Goal: Information Seeking & Learning: Compare options

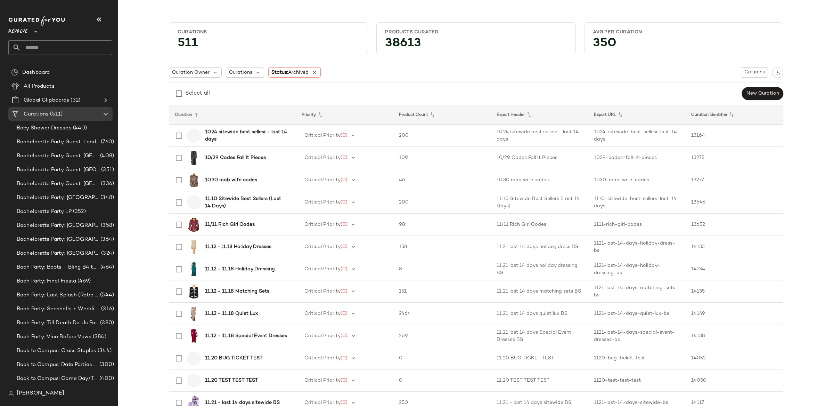
click at [16, 28] on span "Revolve" at bounding box center [17, 30] width 19 height 13
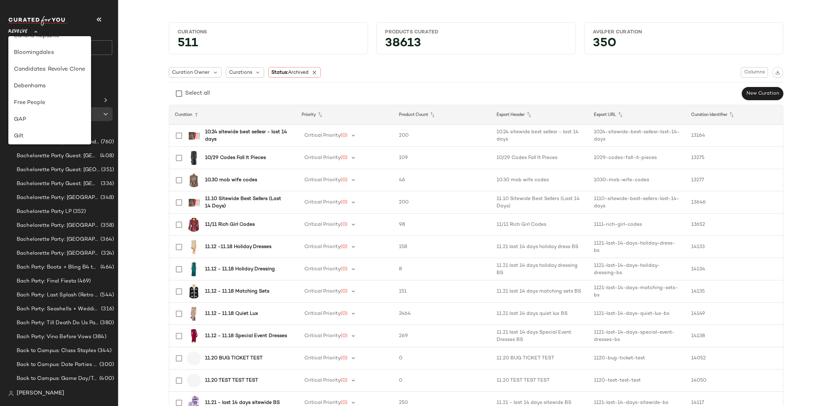
scroll to position [94, 0]
click at [45, 118] on div "GAP" at bounding box center [50, 120] width 72 height 8
type input "**"
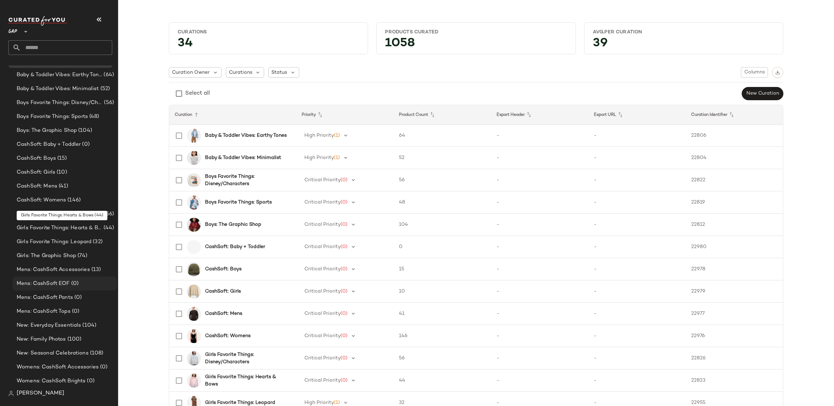
scroll to position [207, 0]
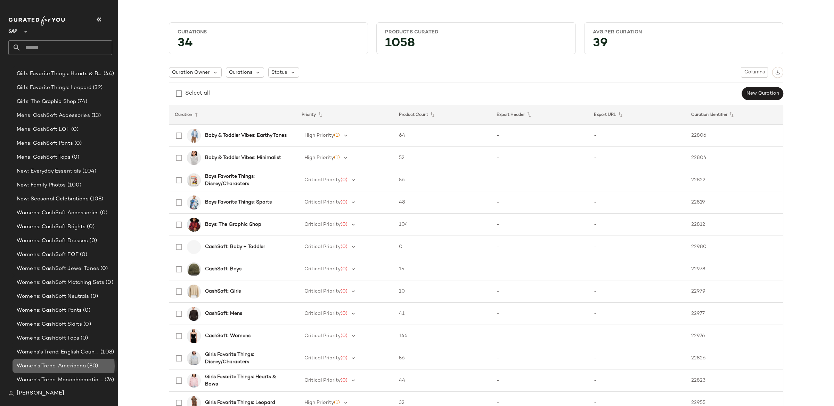
click at [75, 370] on div "Women's Trend: Americana (80)" at bounding box center [65, 366] width 104 height 14
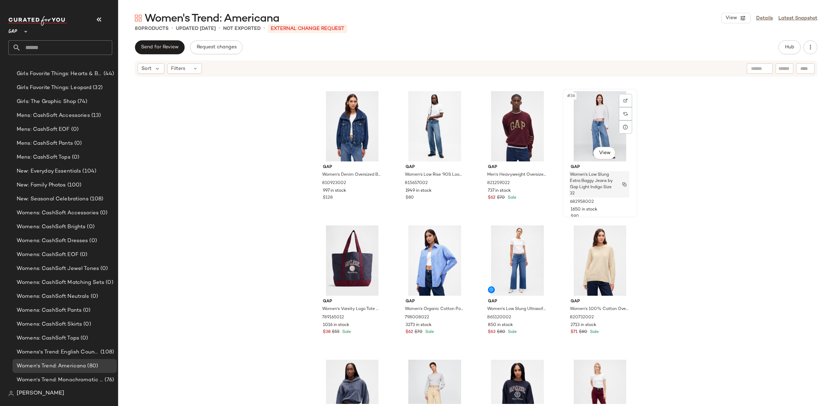
scroll to position [1068, 0]
click at [508, 123] on div "#35 View" at bounding box center [517, 127] width 70 height 70
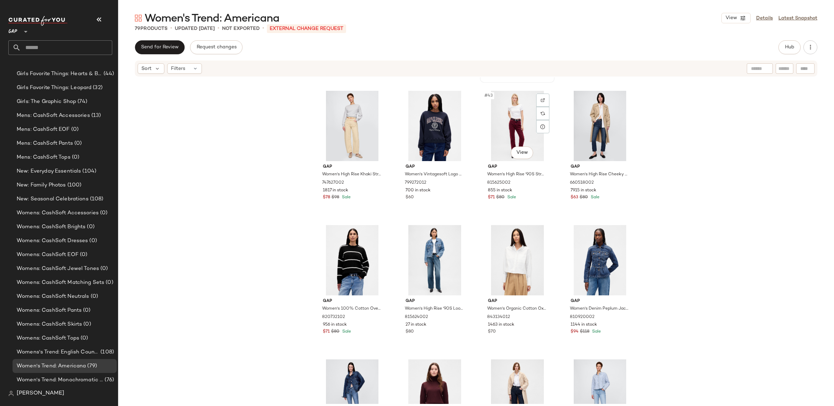
scroll to position [1340, 0]
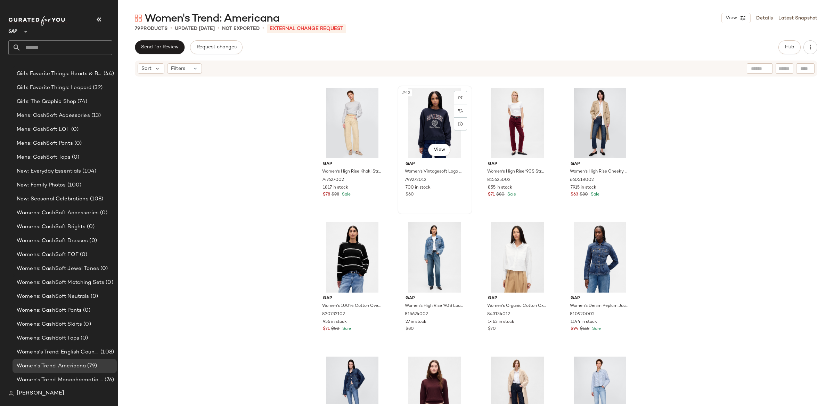
click at [448, 124] on div "#42 View" at bounding box center [435, 123] width 70 height 70
click at [503, 121] on div "#43 View" at bounding box center [517, 123] width 70 height 70
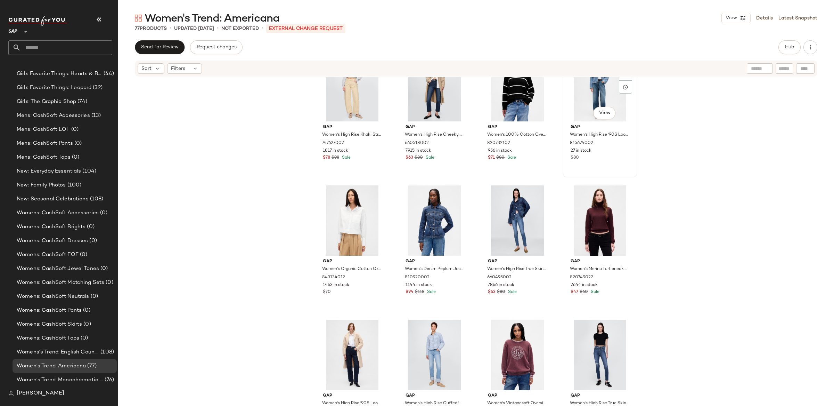
scroll to position [1403, 0]
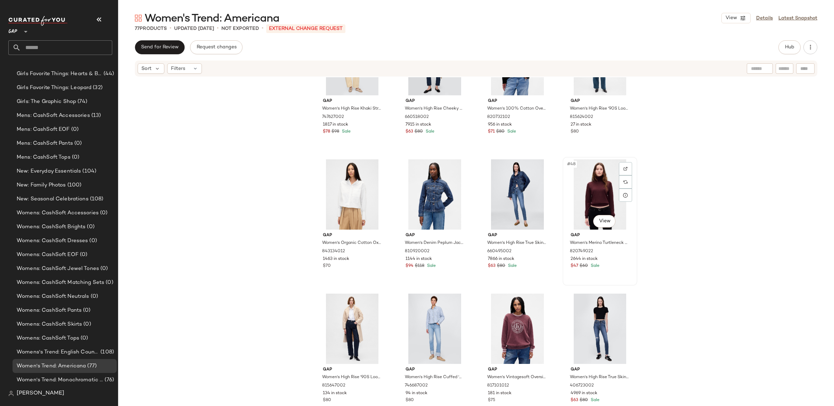
click at [605, 206] on div "#48 View" at bounding box center [600, 194] width 70 height 70
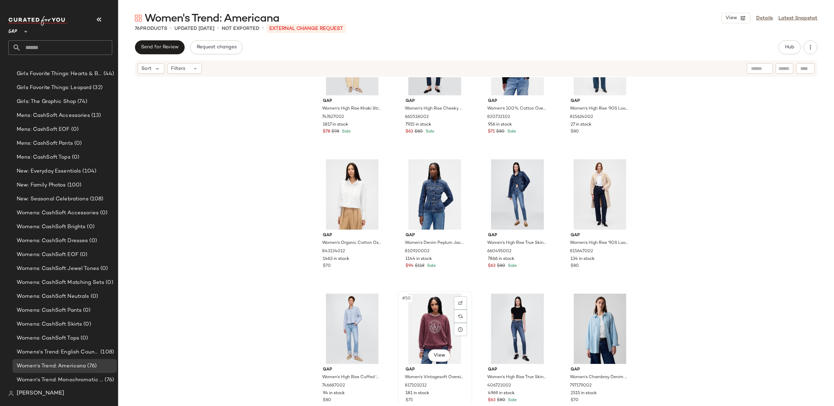
click at [445, 315] on div "#50 View" at bounding box center [435, 328] width 70 height 70
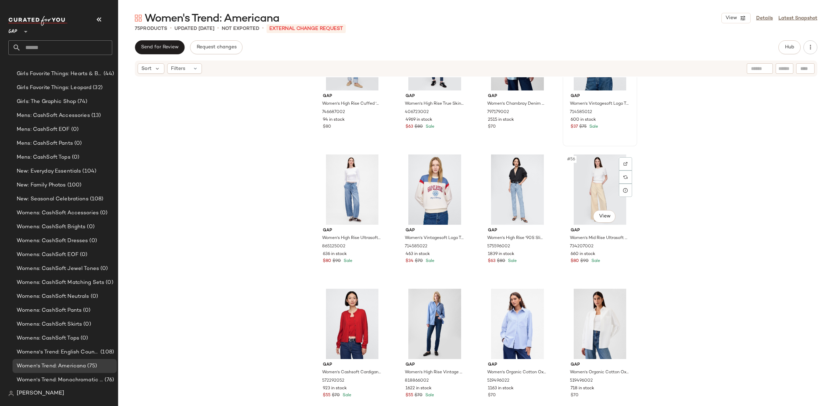
scroll to position [1679, 0]
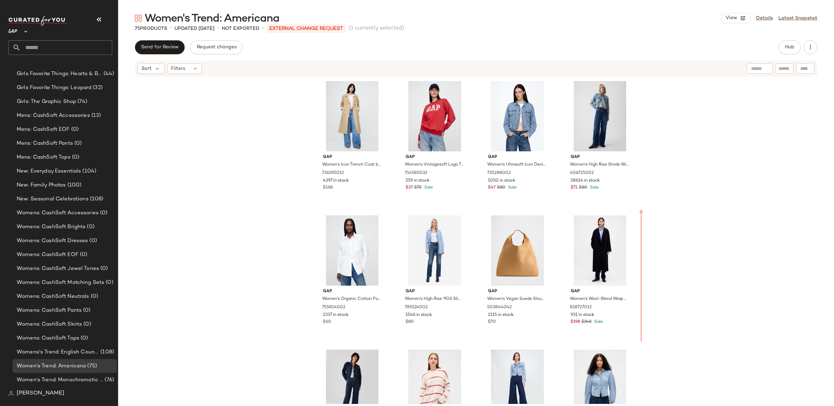
scroll to position [2, 0]
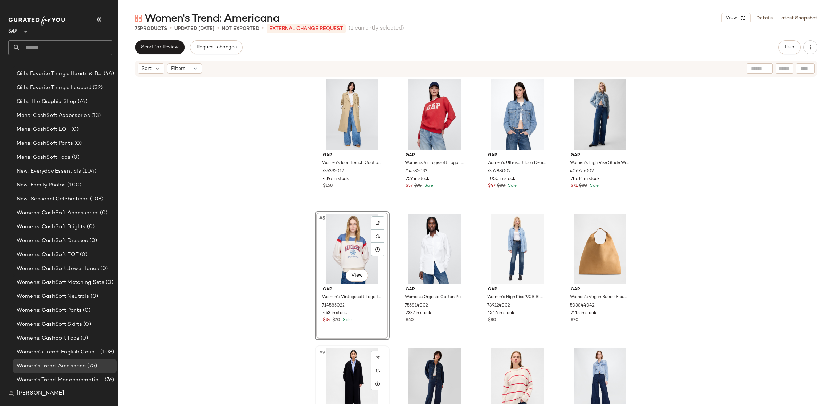
click at [344, 365] on div "#9 View" at bounding box center [352, 383] width 70 height 70
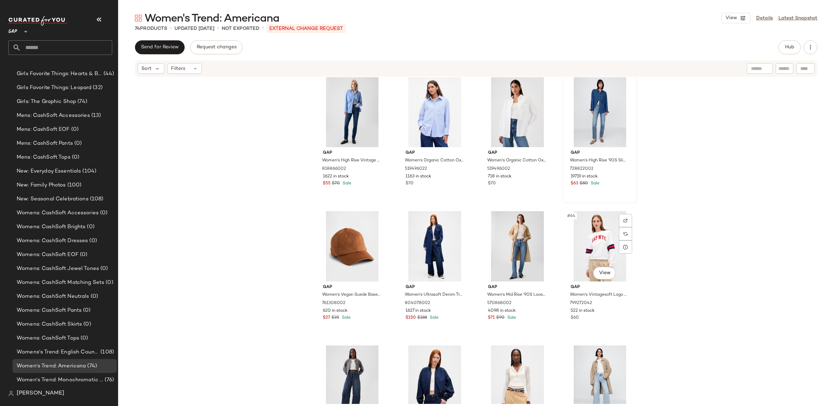
scroll to position [1884, 0]
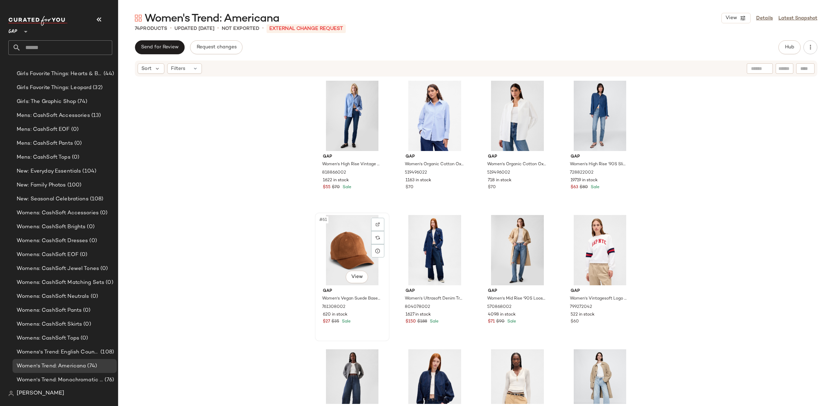
click at [340, 249] on div "#61 View" at bounding box center [352, 250] width 70 height 70
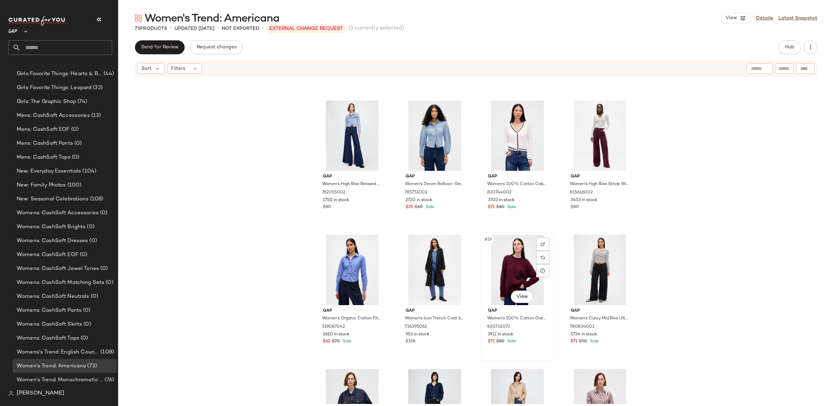
scroll to position [416, 0]
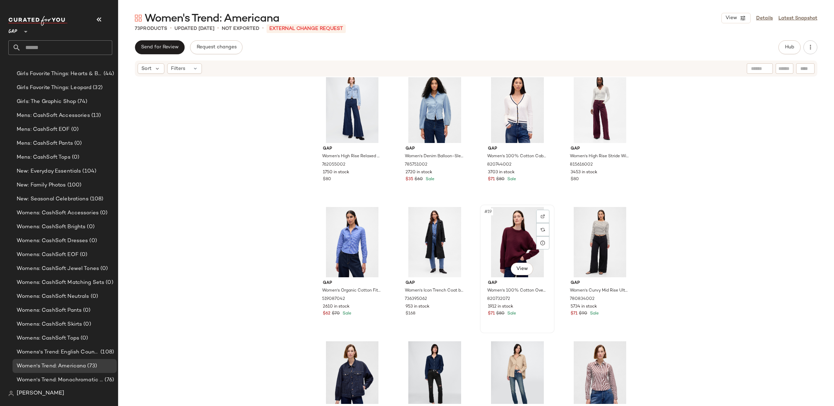
click at [521, 240] on div "#19 View" at bounding box center [517, 242] width 70 height 70
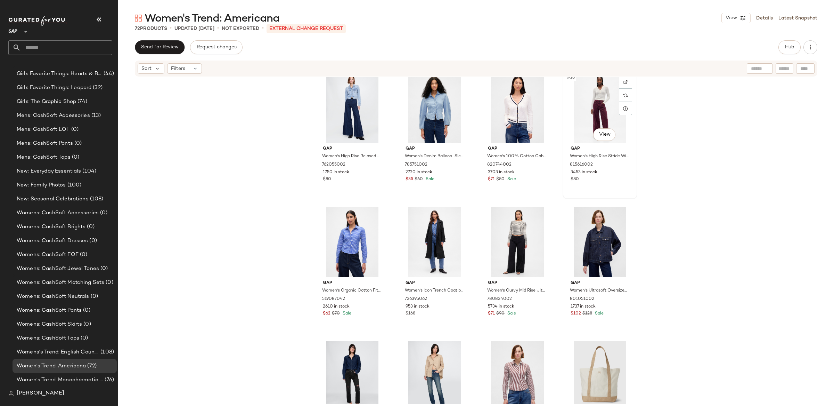
click at [589, 109] on div "#16 View" at bounding box center [600, 108] width 70 height 70
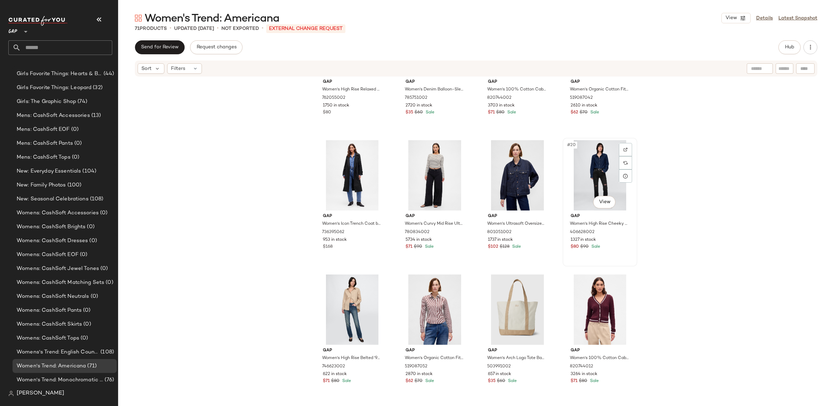
scroll to position [513, 0]
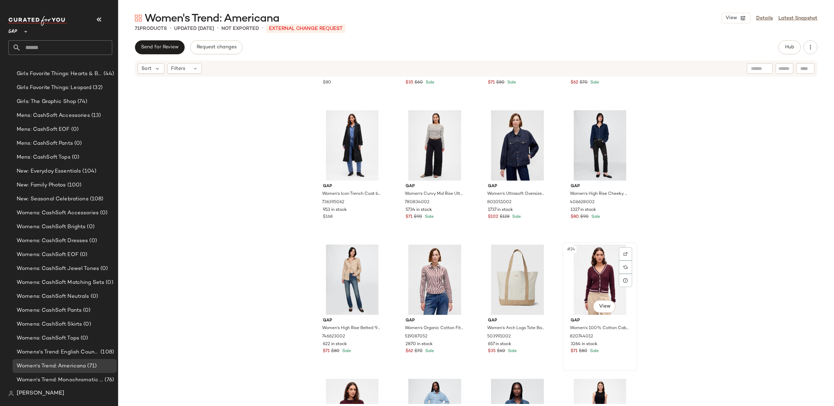
click at [587, 274] on div "#24 View" at bounding box center [600, 279] width 70 height 70
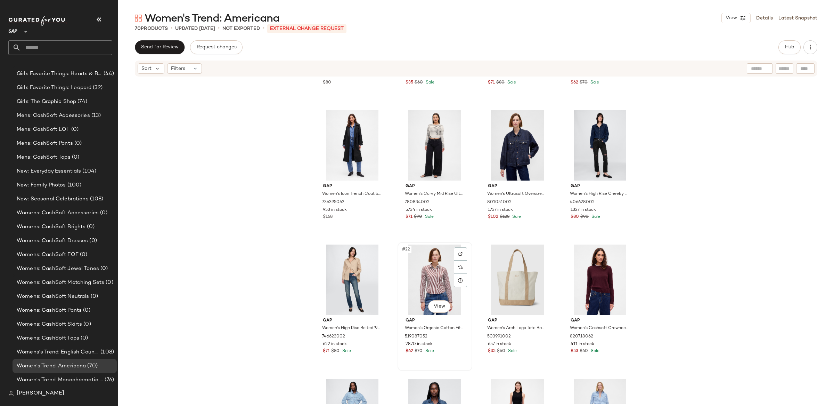
click at [426, 272] on div "#22 View" at bounding box center [435, 279] width 70 height 70
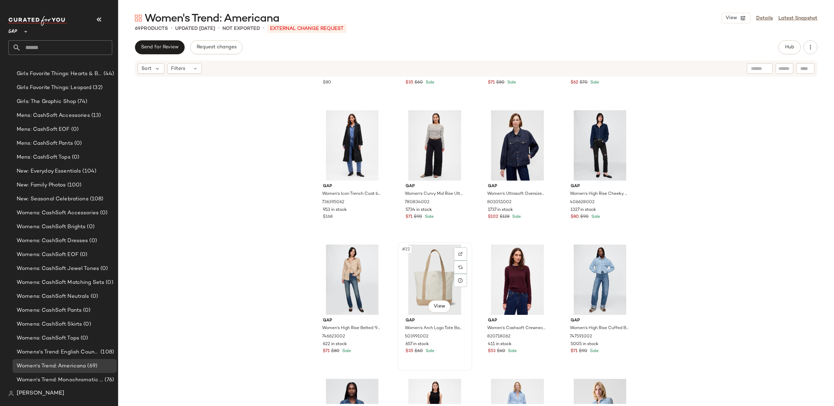
click at [444, 287] on div "#22 View" at bounding box center [435, 279] width 70 height 70
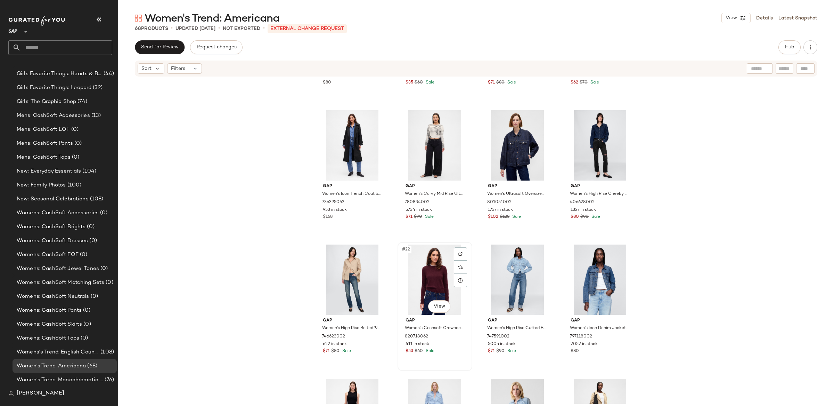
drag, startPoint x: 428, startPoint y: 268, endPoint x: 438, endPoint y: 266, distance: 9.6
click at [428, 268] on div "#22 View" at bounding box center [435, 279] width 70 height 70
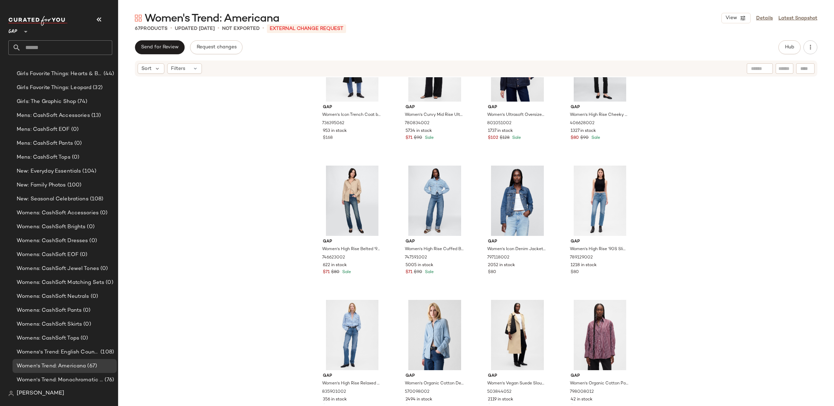
scroll to position [622, 0]
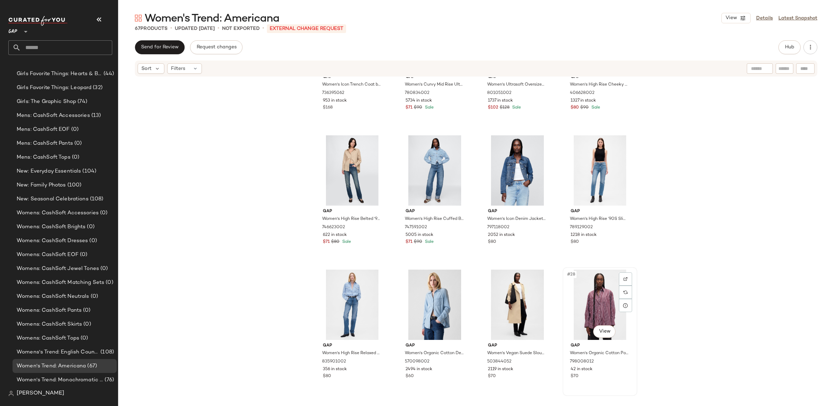
click at [585, 307] on div "#28 View" at bounding box center [600, 304] width 70 height 70
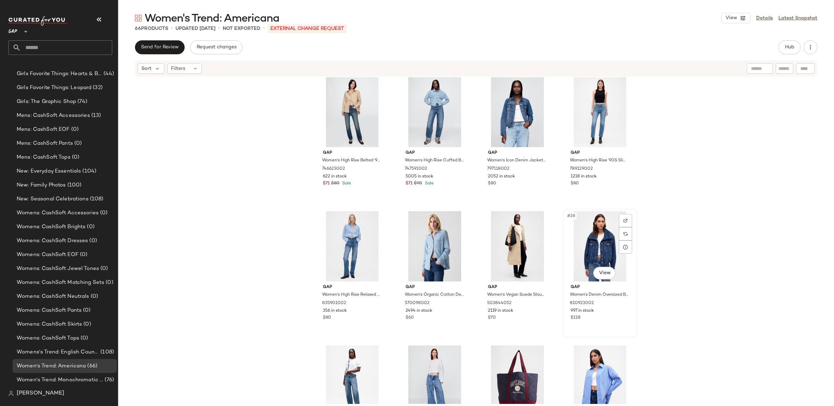
scroll to position [685, 0]
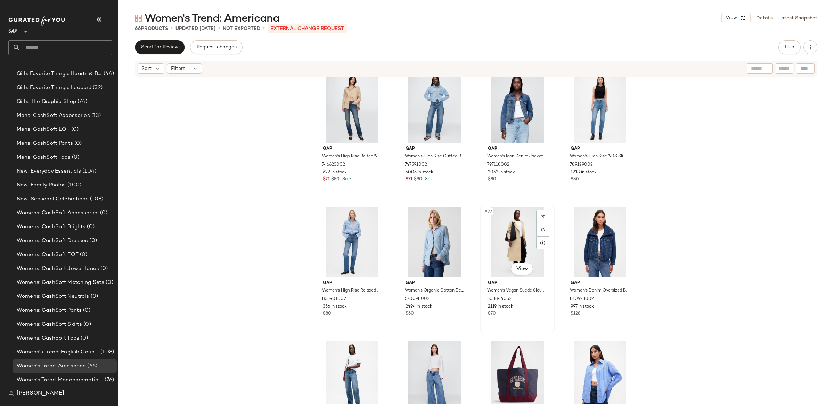
click at [513, 240] on div "#27 View" at bounding box center [517, 242] width 70 height 70
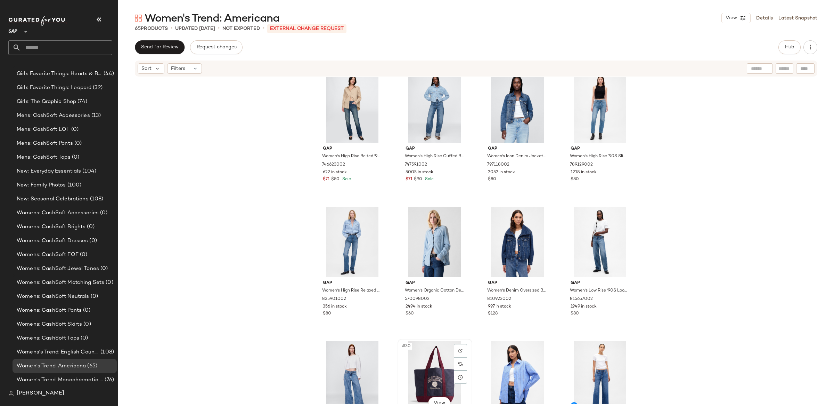
click at [419, 358] on div "#30 View" at bounding box center [435, 376] width 70 height 70
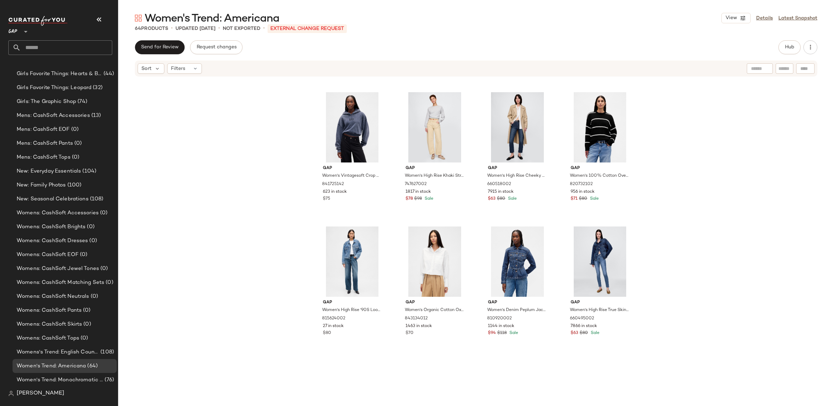
scroll to position [1073, 0]
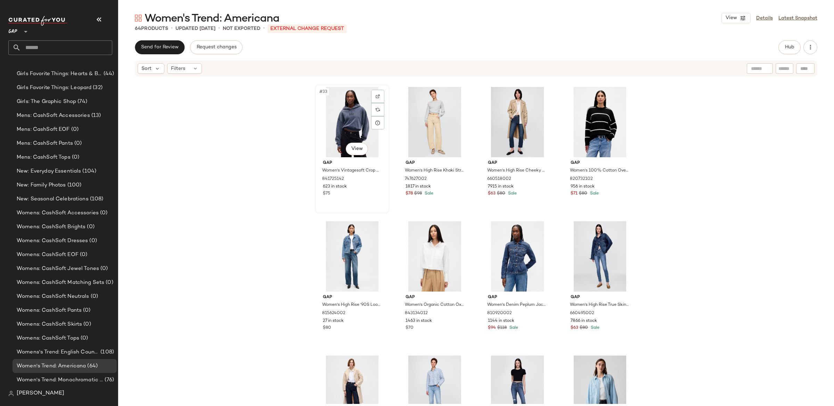
click at [335, 142] on div "#33 View" at bounding box center [352, 122] width 70 height 70
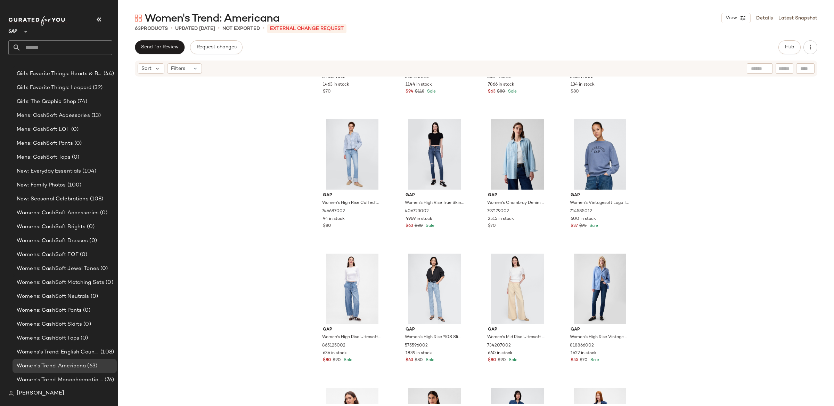
scroll to position [1311, 0]
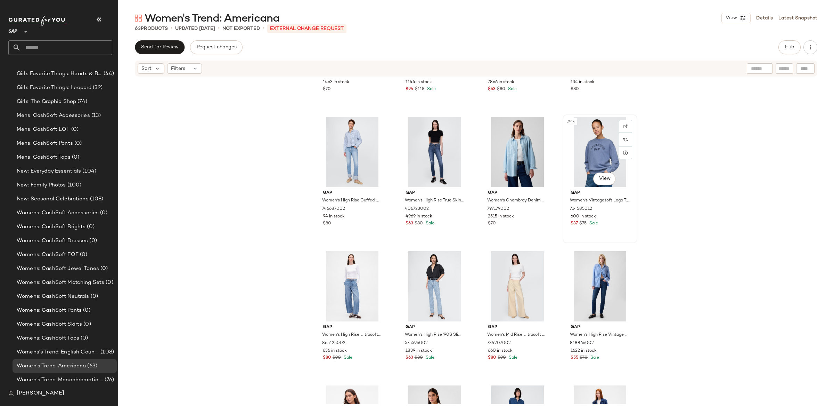
click at [600, 143] on div "#44 View" at bounding box center [600, 152] width 70 height 70
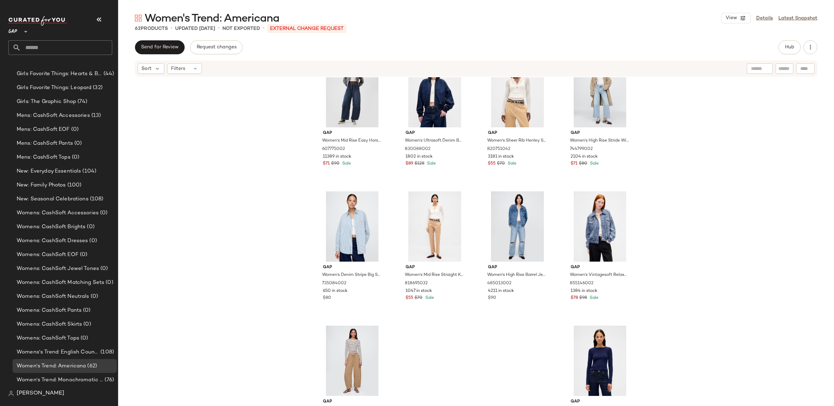
scroll to position [1821, 0]
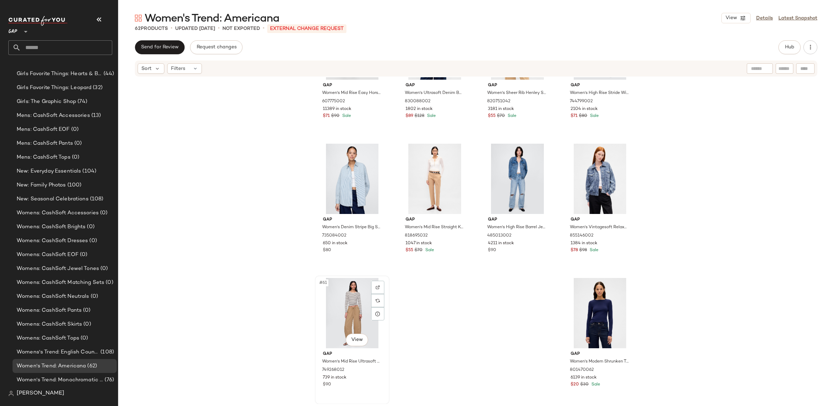
click at [339, 321] on div "#61 View" at bounding box center [352, 313] width 70 height 70
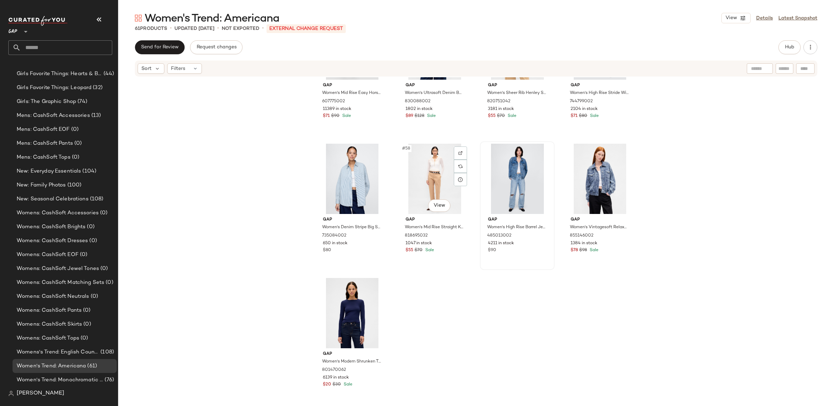
drag, startPoint x: 429, startPoint y: 194, endPoint x: 484, endPoint y: 186, distance: 55.4
click at [429, 194] on div "#58 View" at bounding box center [435, 179] width 70 height 70
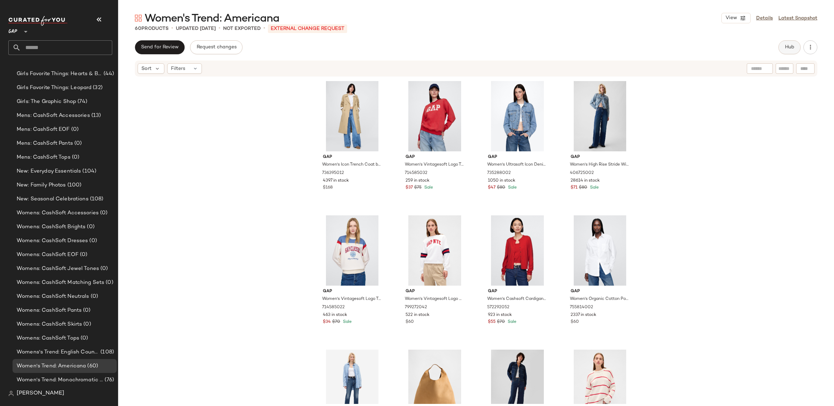
click at [789, 42] on button "Hub" at bounding box center [789, 47] width 22 height 14
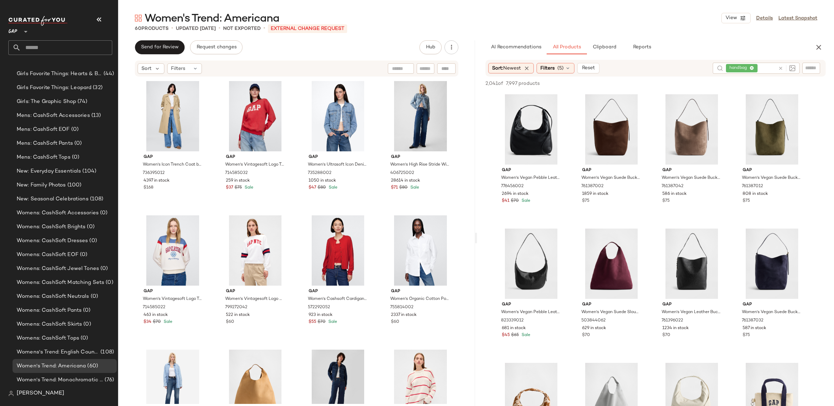
click at [782, 68] on icon at bounding box center [780, 68] width 5 height 5
click at [551, 67] on span "Filters" at bounding box center [547, 67] width 14 height 7
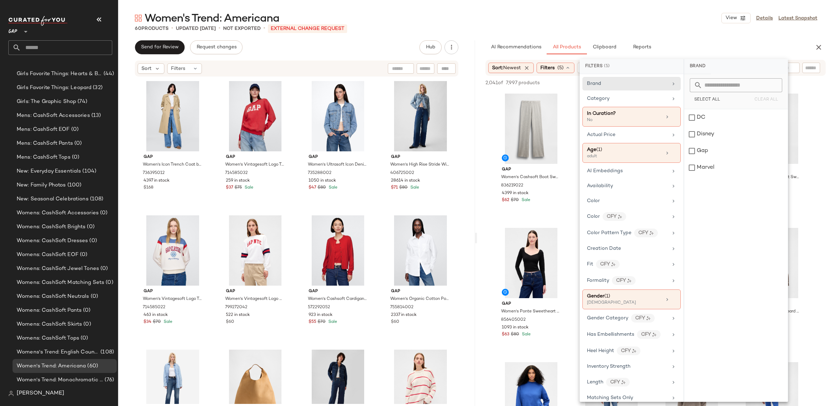
click at [479, 82] on div "2,041 of 7,997 products • 0 selected Add to Top Add to Bottom Deselect All" at bounding box center [655, 83] width 357 height 15
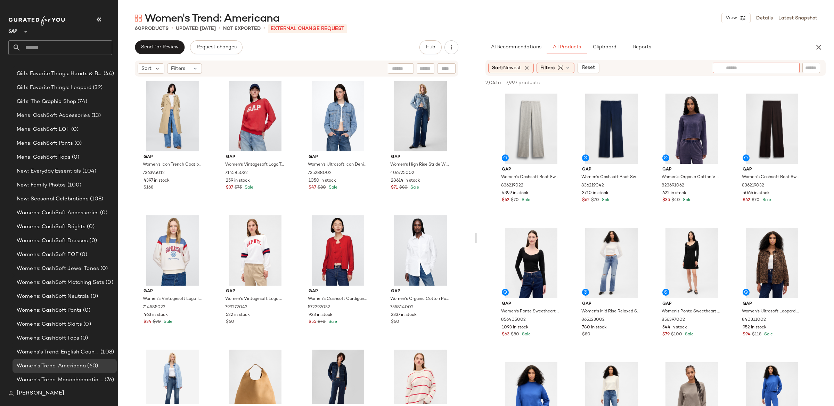
click at [777, 67] on input "text" at bounding box center [756, 67] width 60 height 7
type input "**********"
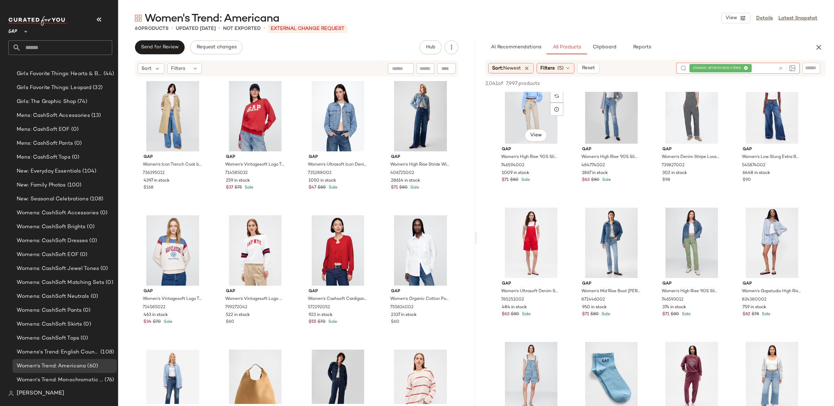
scroll to position [1363, 0]
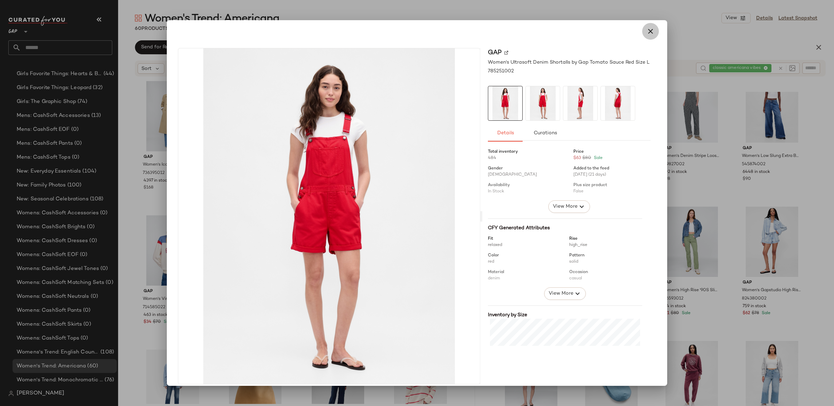
drag, startPoint x: 648, startPoint y: 31, endPoint x: 650, endPoint y: 51, distance: 20.3
click at [648, 31] on icon "button" at bounding box center [650, 31] width 8 height 8
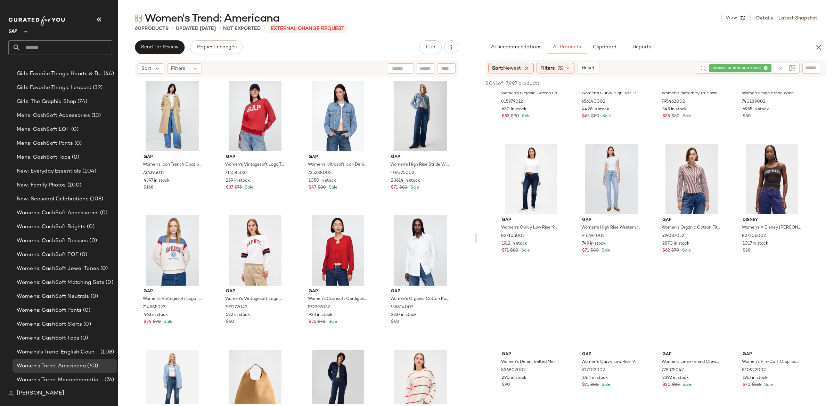
scroll to position [2533, 0]
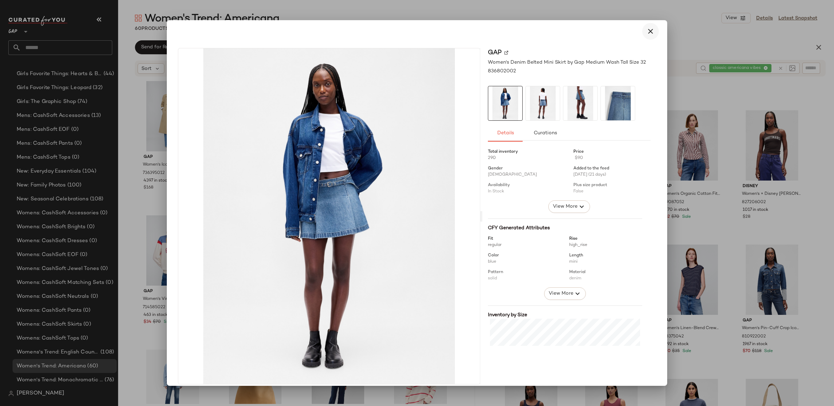
click at [647, 32] on icon "button" at bounding box center [650, 31] width 8 height 8
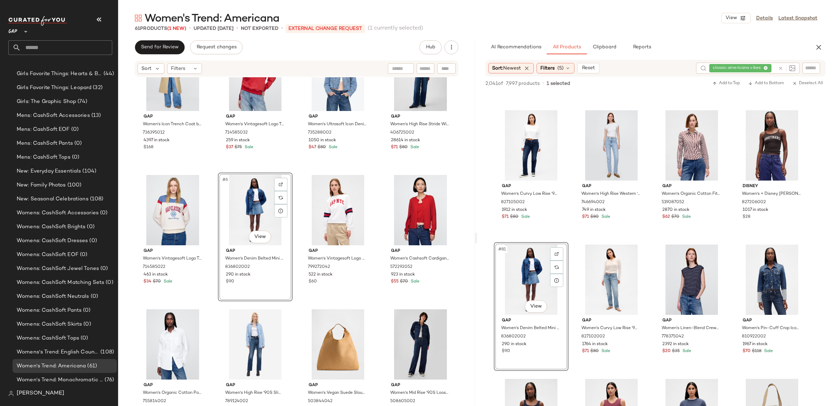
scroll to position [41, 0]
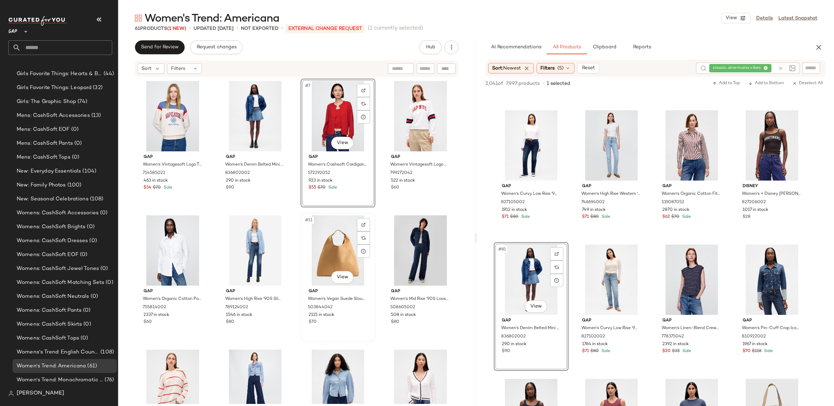
scroll to position [136, 0]
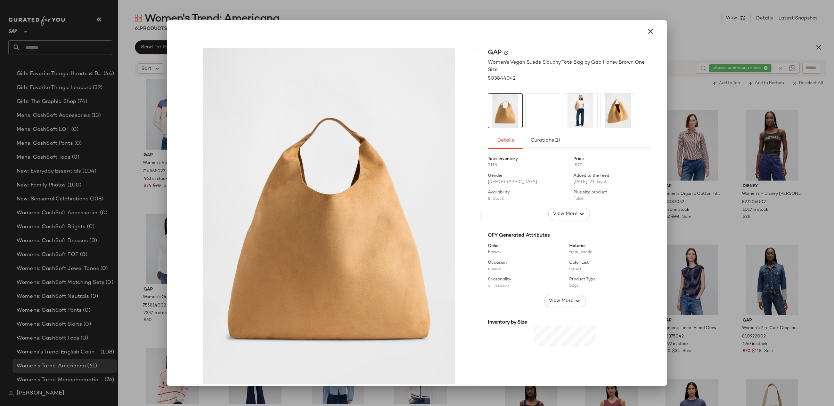
drag, startPoint x: 647, startPoint y: 32, endPoint x: 642, endPoint y: 35, distance: 6.0
click at [647, 32] on icon "button" at bounding box center [650, 31] width 8 height 8
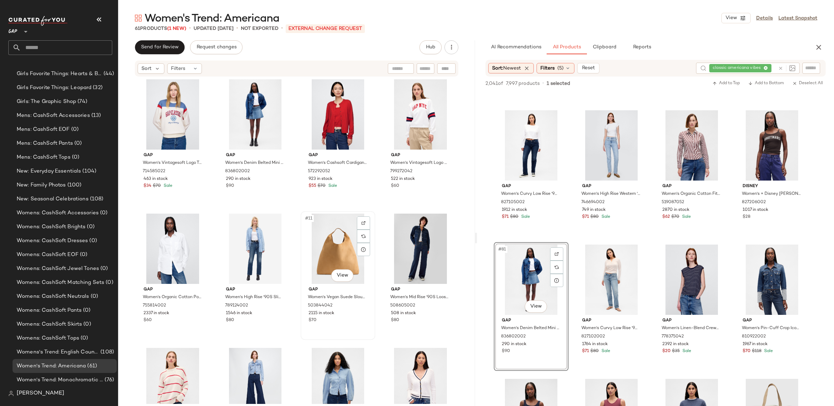
click at [338, 222] on div "#11 View" at bounding box center [338, 248] width 70 height 70
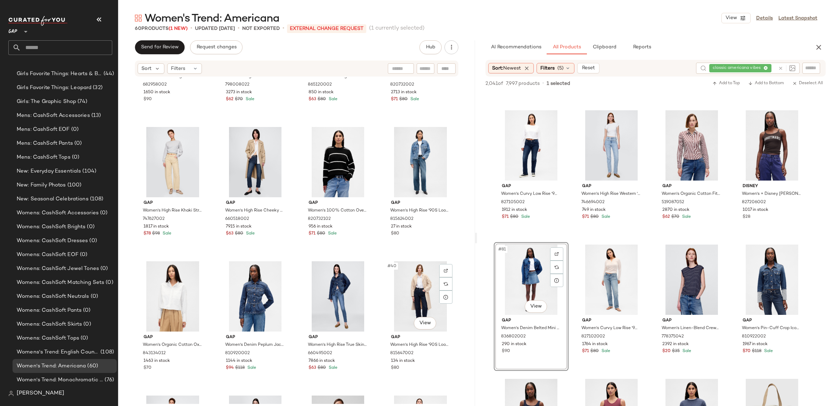
scroll to position [1034, 0]
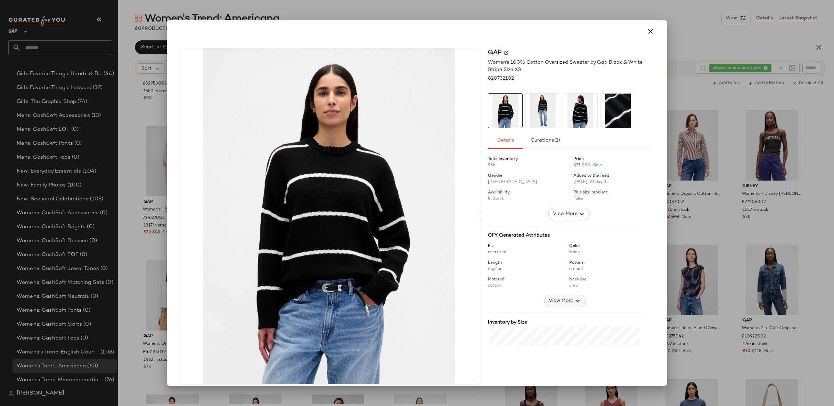
click at [573, 298] on icon "button" at bounding box center [577, 300] width 8 height 8
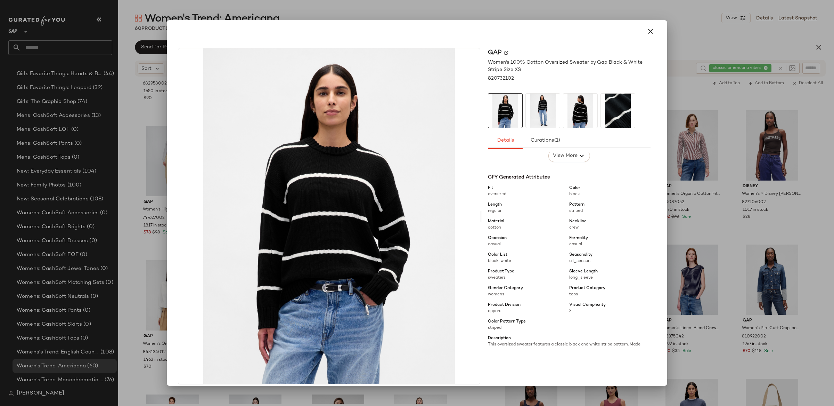
scroll to position [60, 0]
click at [652, 31] on button "button" at bounding box center [650, 31] width 17 height 17
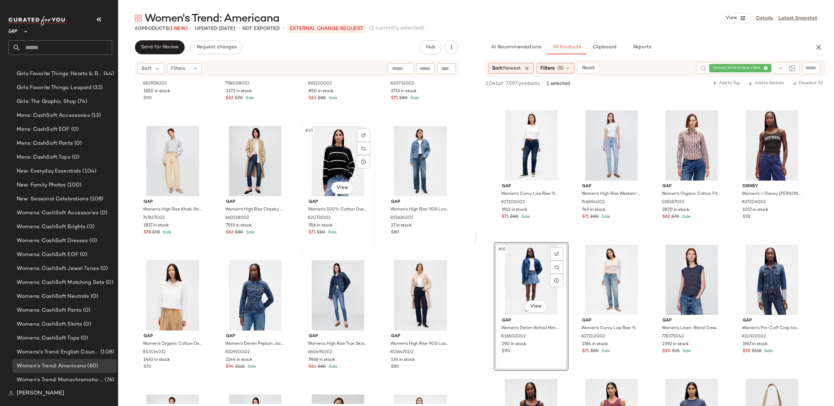
click at [320, 145] on div "#35 View" at bounding box center [338, 161] width 70 height 70
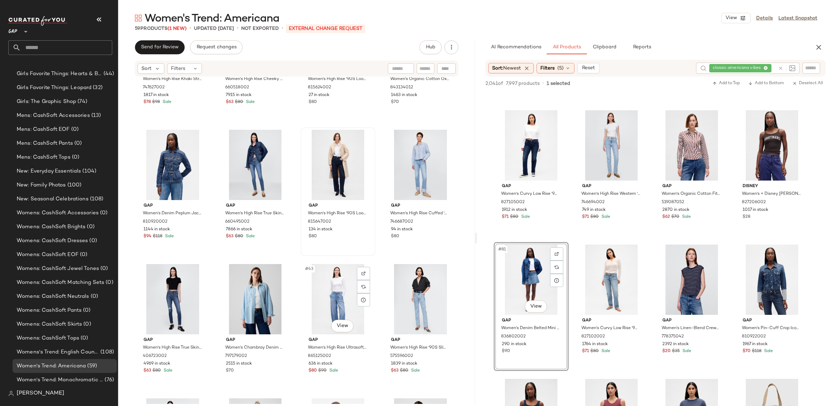
scroll to position [1165, 0]
click at [346, 172] on div "#39 View" at bounding box center [338, 164] width 70 height 70
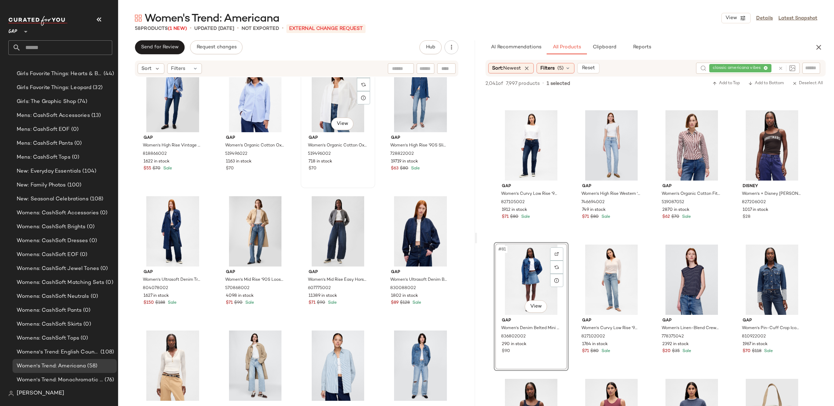
scroll to position [1501, 0]
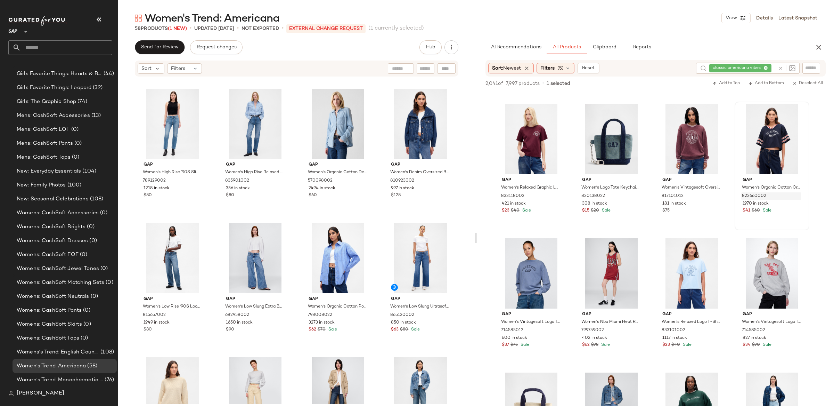
scroll to position [124, 0]
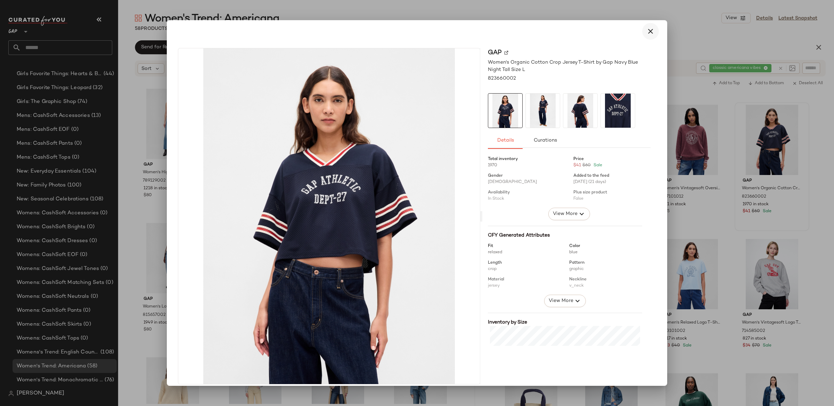
click at [647, 32] on icon "button" at bounding box center [650, 31] width 8 height 8
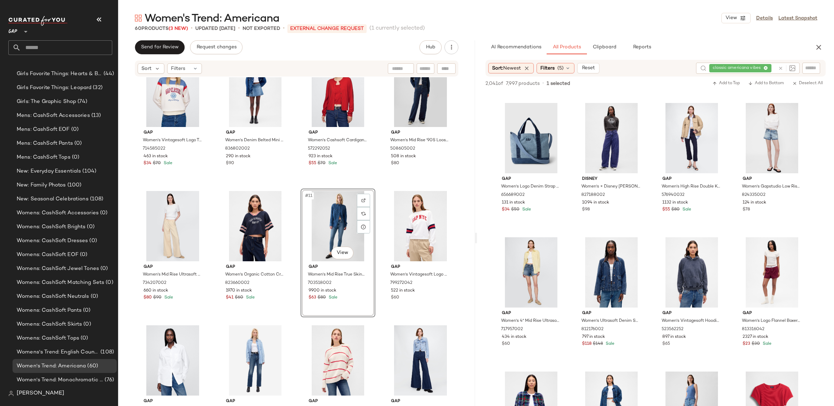
scroll to position [937, 0]
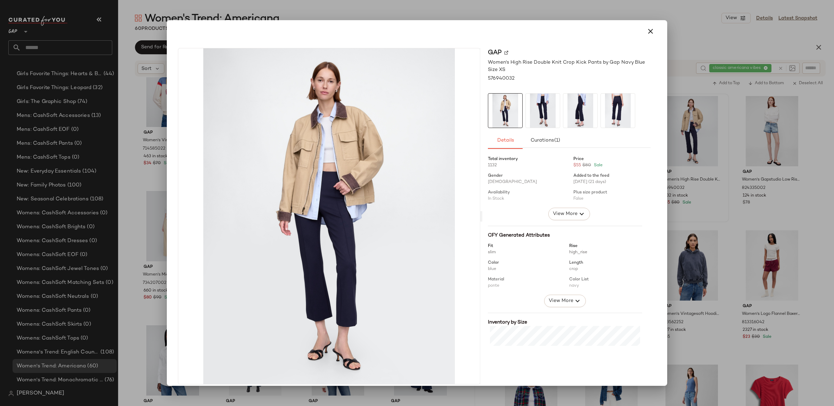
click at [498, 52] on div "Gap" at bounding box center [569, 52] width 163 height 9
click at [506, 52] on div "Gap" at bounding box center [569, 52] width 163 height 9
click at [505, 52] on img at bounding box center [506, 53] width 4 height 4
click at [642, 35] on button "button" at bounding box center [650, 31] width 17 height 17
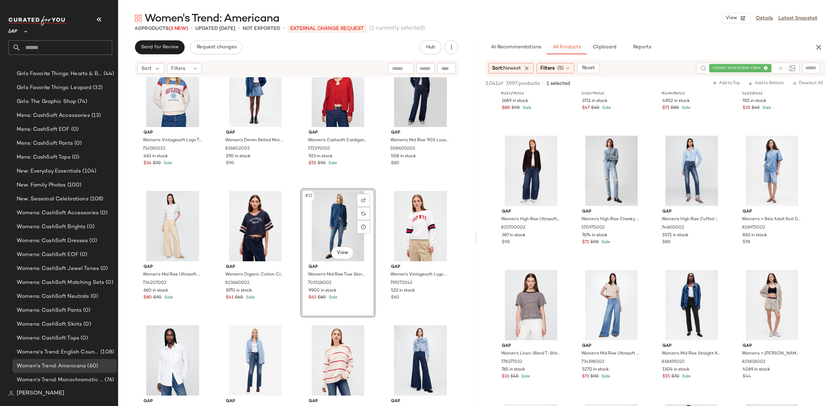
scroll to position [1932, 0]
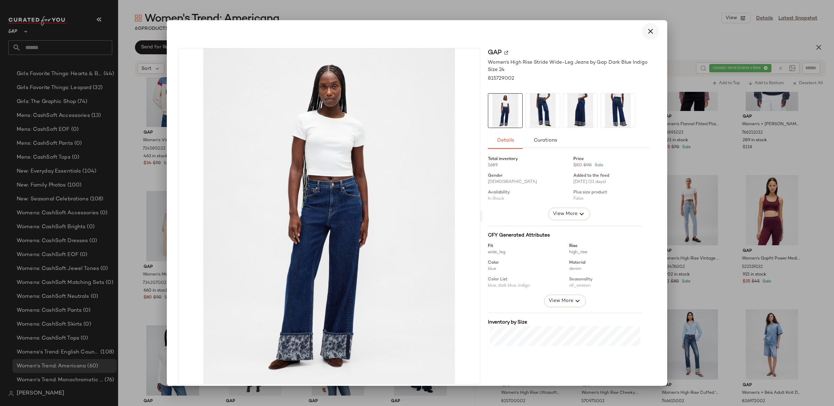
click at [646, 31] on icon "button" at bounding box center [650, 31] width 8 height 8
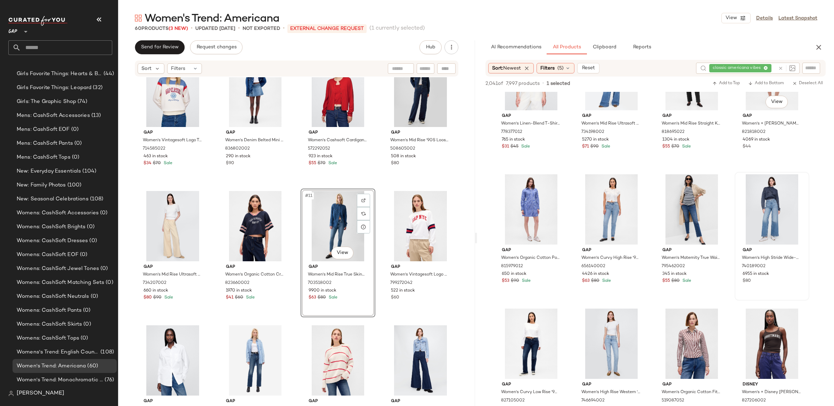
scroll to position [2336, 0]
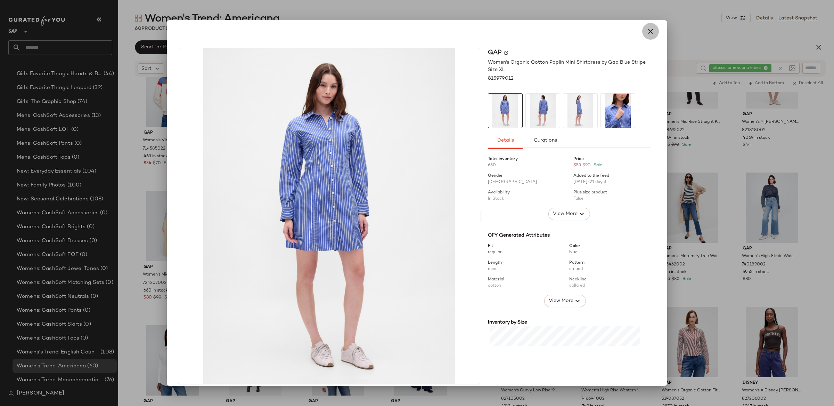
click at [646, 31] on icon "button" at bounding box center [650, 31] width 8 height 8
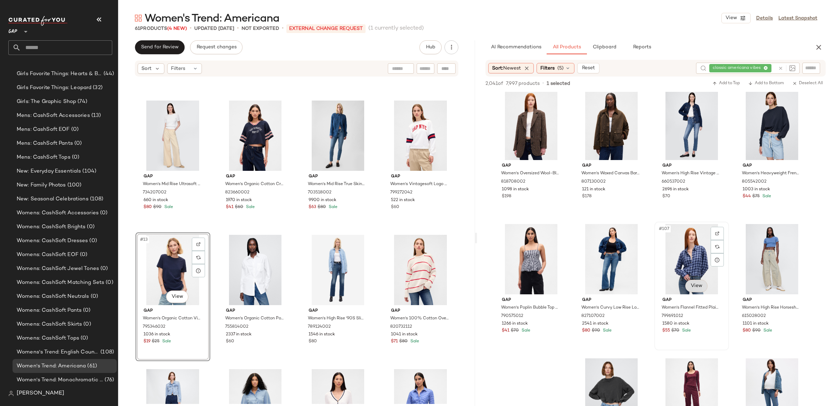
scroll to position [3362, 0]
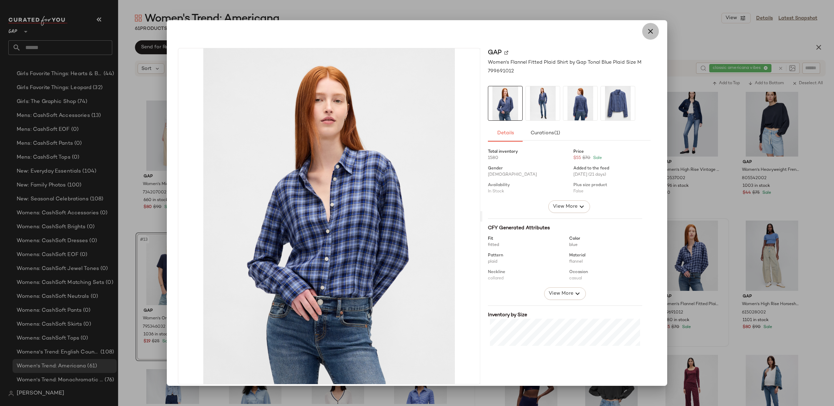
click at [646, 33] on icon "button" at bounding box center [650, 31] width 8 height 8
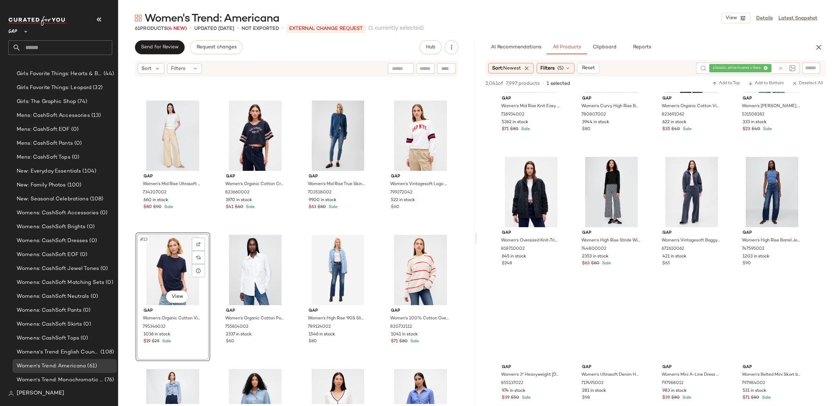
scroll to position [6249, 0]
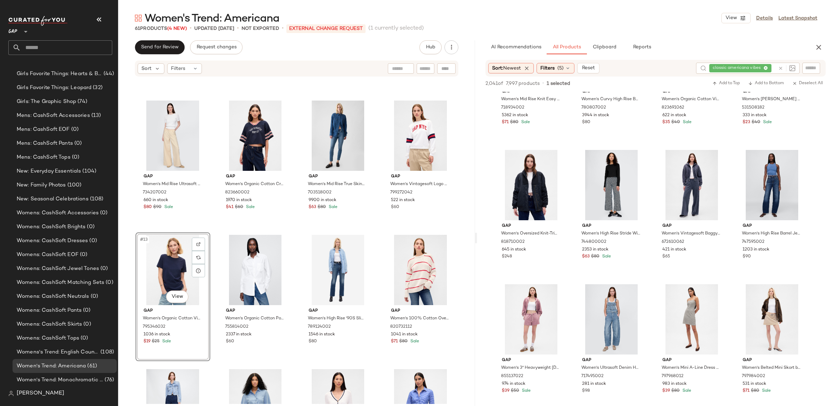
click at [779, 67] on icon at bounding box center [780, 68] width 5 height 5
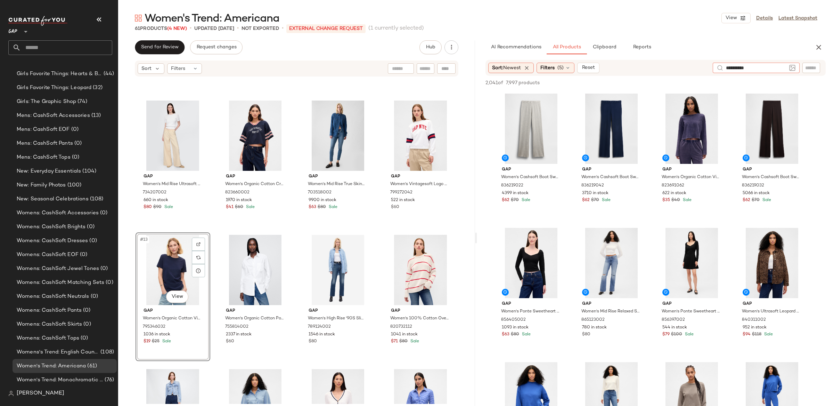
type input "**********"
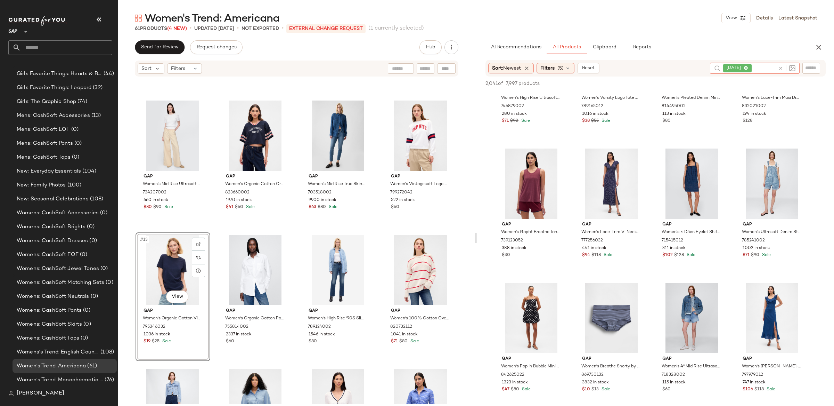
scroll to position [349, 0]
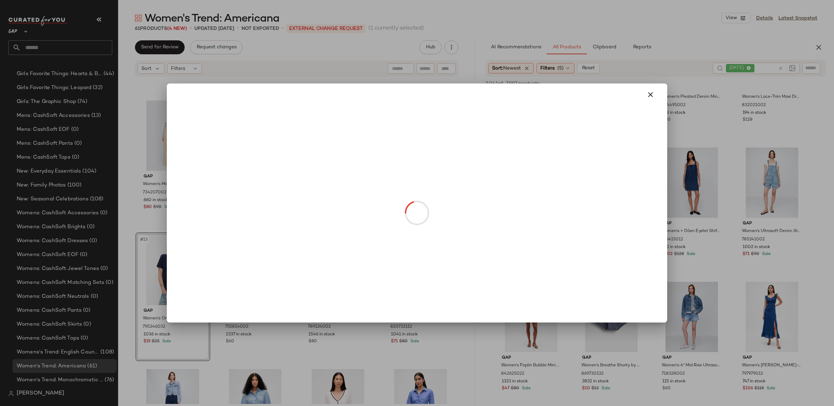
drag, startPoint x: 615, startPoint y: 209, endPoint x: 627, endPoint y: 213, distance: 12.4
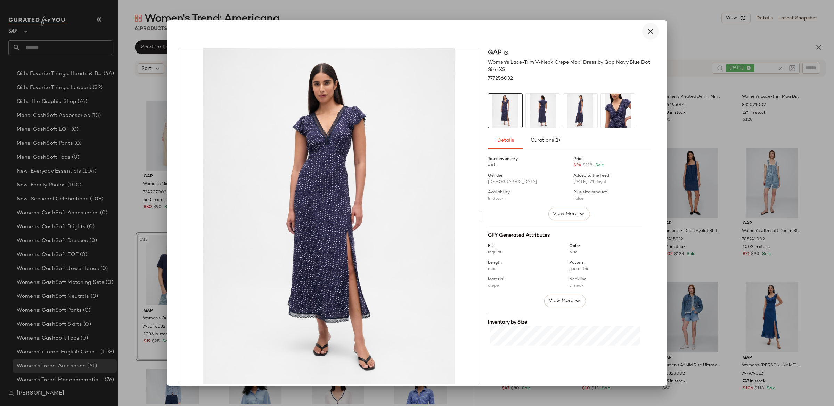
click at [647, 33] on icon "button" at bounding box center [650, 31] width 8 height 8
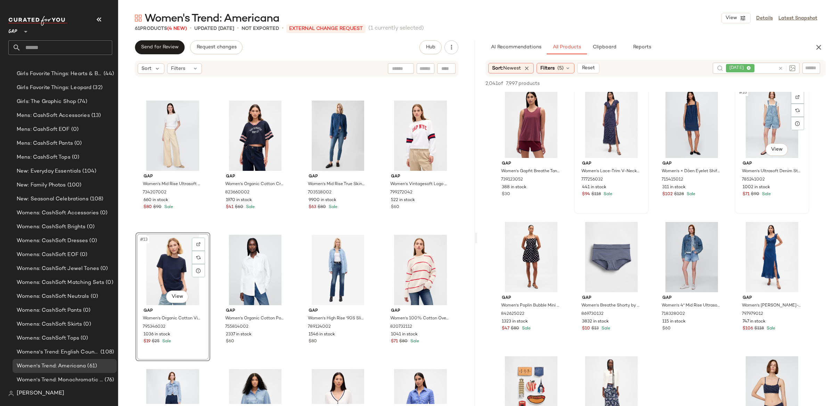
scroll to position [411, 0]
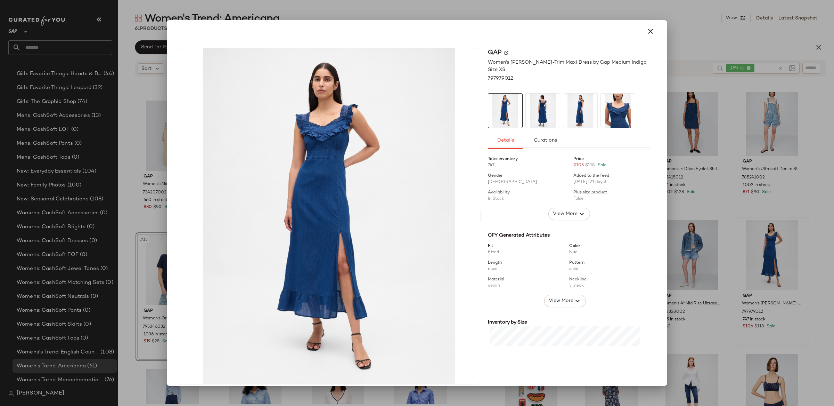
click at [647, 34] on icon "button" at bounding box center [650, 31] width 8 height 8
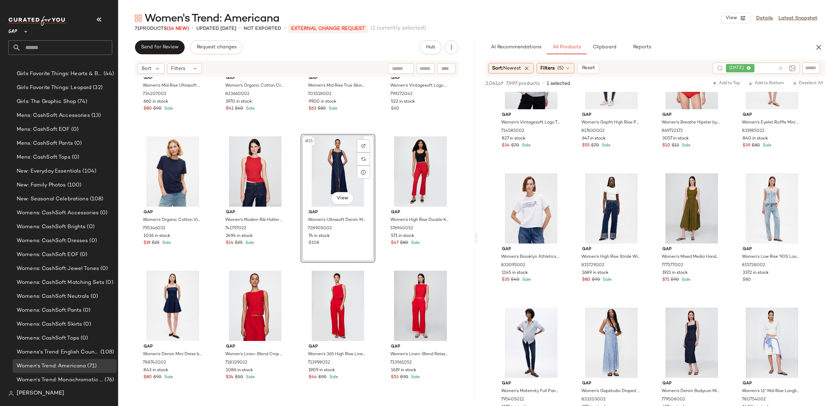
scroll to position [4347, 0]
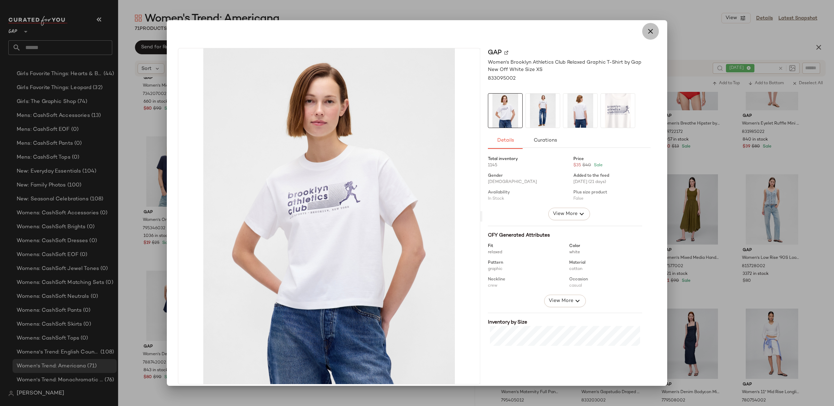
click at [646, 32] on icon "button" at bounding box center [650, 31] width 8 height 8
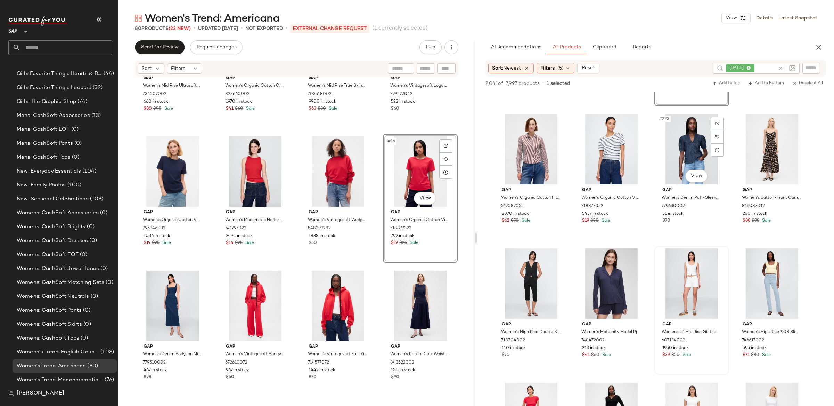
scroll to position [7337, 0]
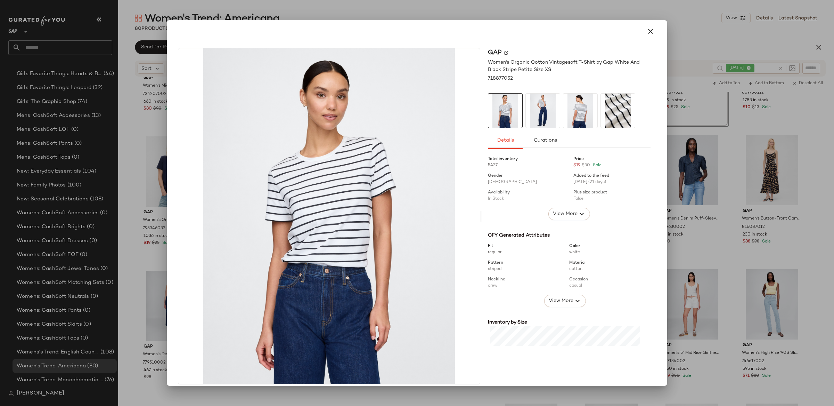
click at [556, 303] on span "View More" at bounding box center [560, 300] width 25 height 8
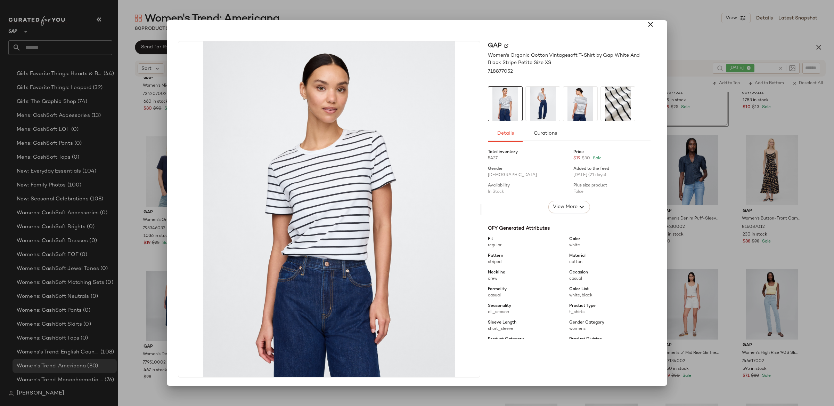
drag, startPoint x: 646, startPoint y: 25, endPoint x: 708, endPoint y: 135, distance: 126.0
click at [646, 25] on icon "button" at bounding box center [650, 24] width 8 height 8
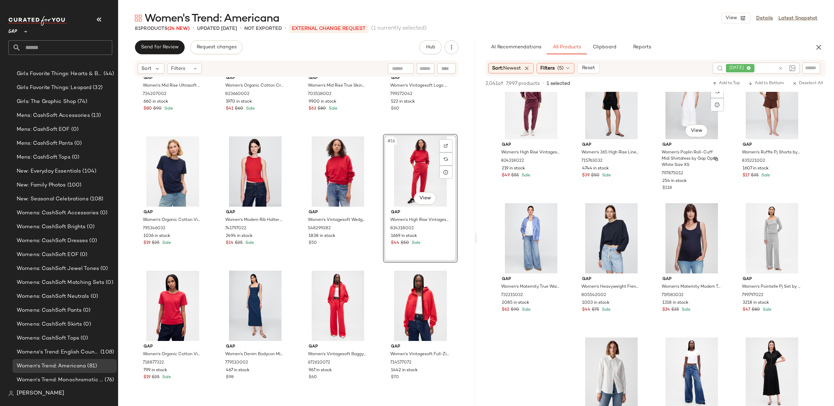
scroll to position [8477, 0]
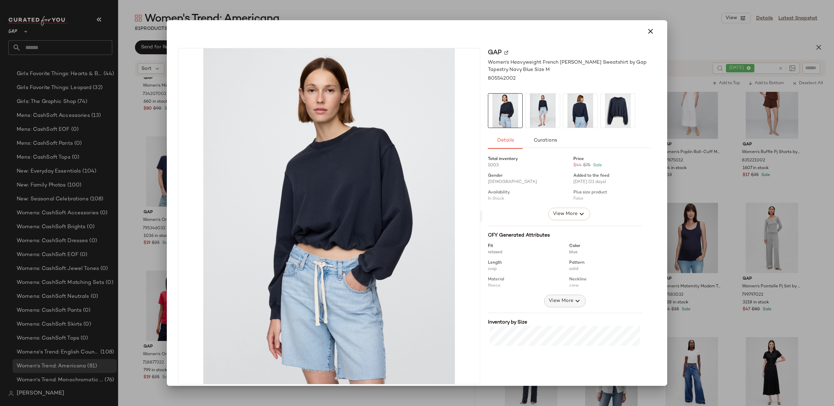
click at [566, 303] on span "View More" at bounding box center [560, 300] width 25 height 8
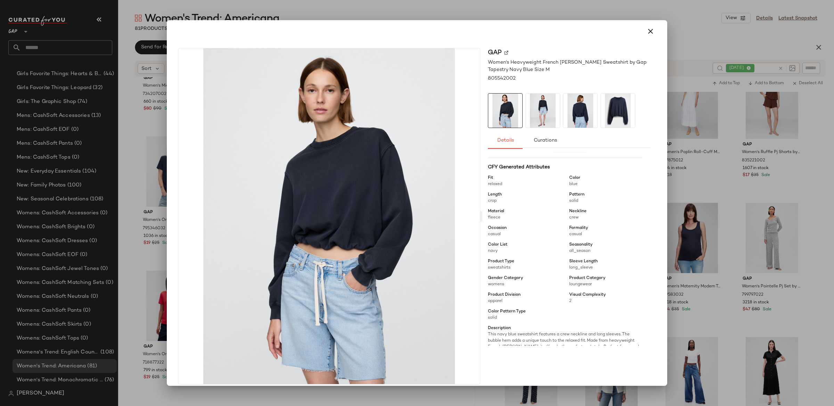
scroll to position [72, 0]
click at [648, 32] on icon "button" at bounding box center [650, 31] width 8 height 8
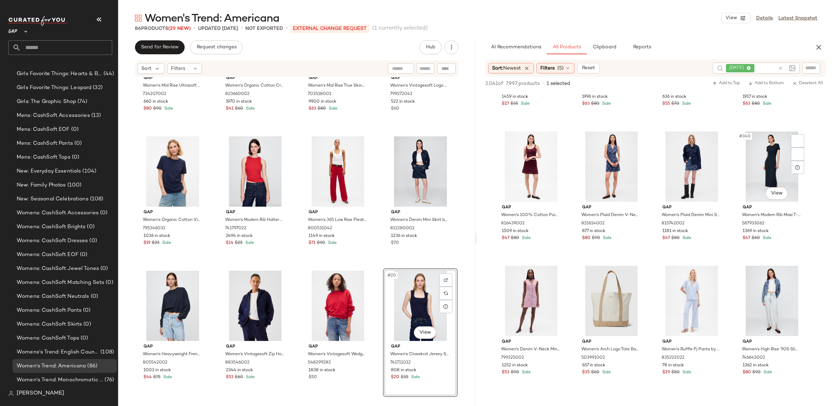
scroll to position [11231, 0]
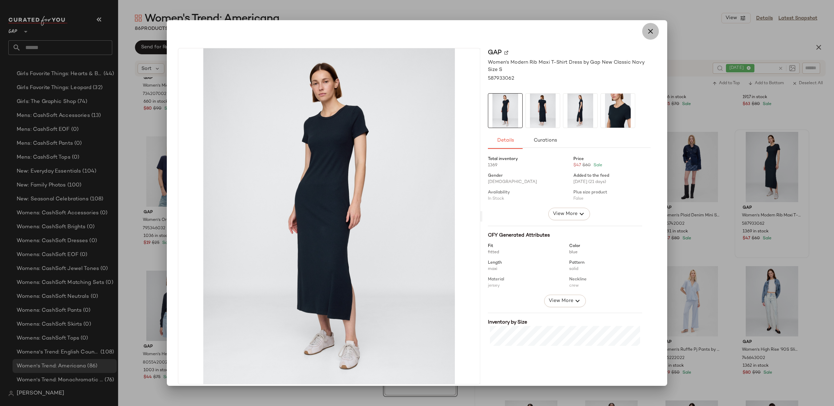
click at [648, 33] on icon "button" at bounding box center [650, 31] width 8 height 8
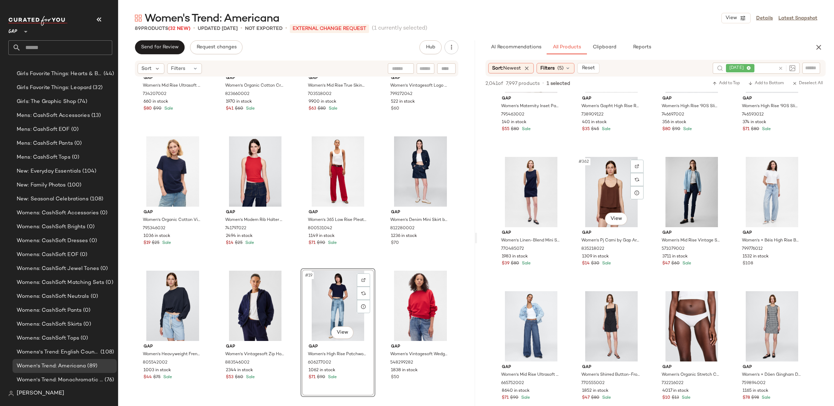
scroll to position [12012, 0]
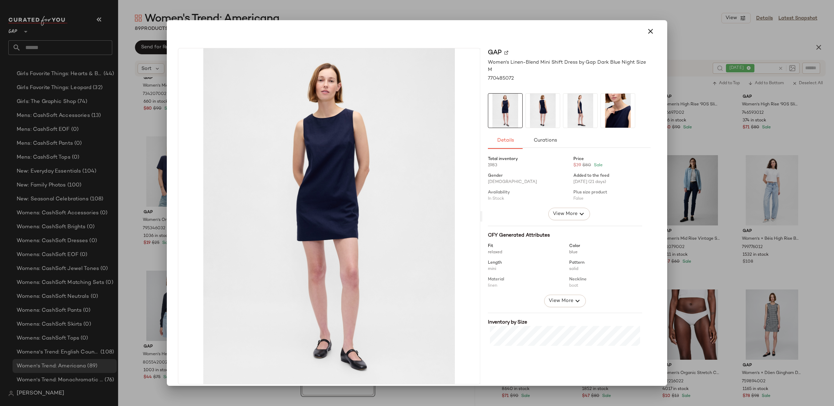
drag, startPoint x: 648, startPoint y: 33, endPoint x: 608, endPoint y: 169, distance: 141.2
click at [648, 33] on icon "button" at bounding box center [650, 31] width 8 height 8
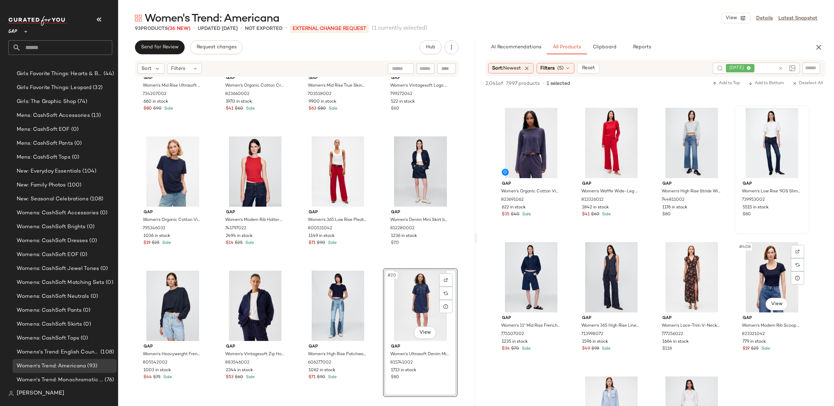
scroll to position [13422, 0]
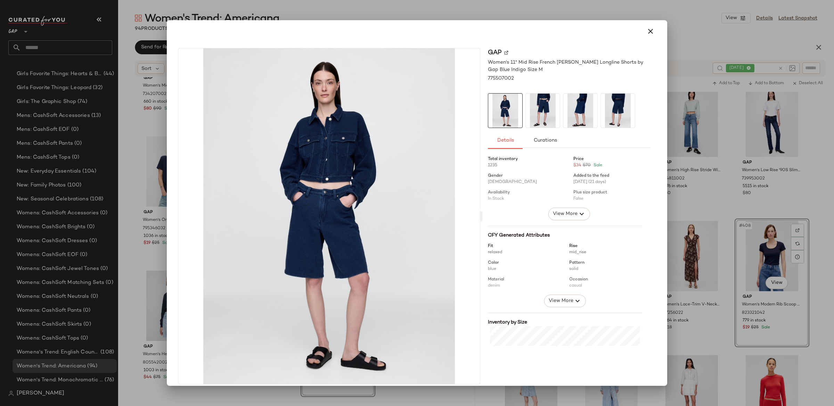
drag, startPoint x: 650, startPoint y: 31, endPoint x: 645, endPoint y: 35, distance: 6.3
click at [650, 31] on icon "button" at bounding box center [650, 31] width 8 height 8
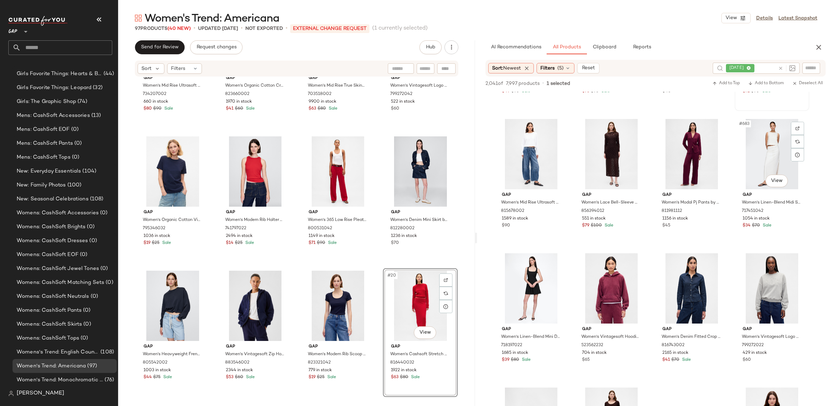
scroll to position [18625, 0]
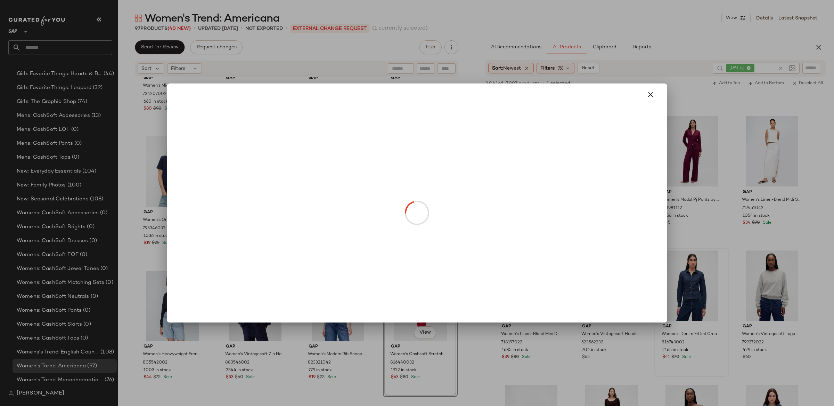
drag, startPoint x: 692, startPoint y: 313, endPoint x: 690, endPoint y: 316, distance: 3.6
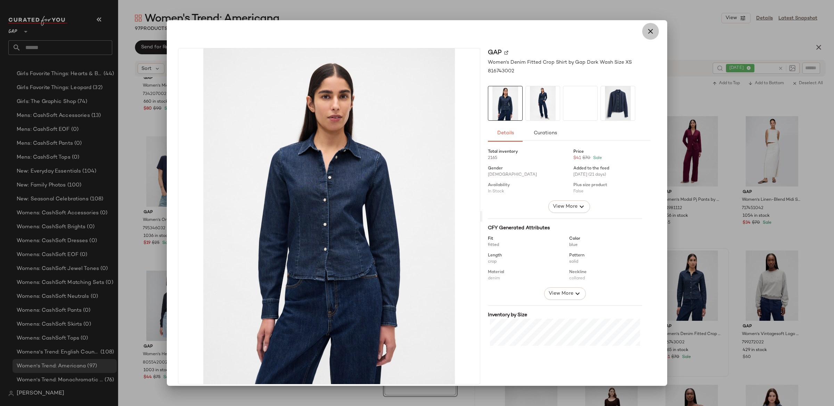
click at [650, 29] on icon "button" at bounding box center [650, 31] width 8 height 8
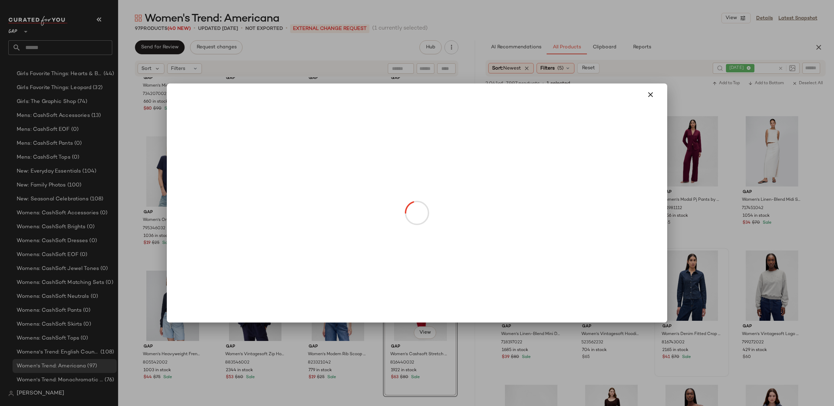
drag, startPoint x: 544, startPoint y: 181, endPoint x: 553, endPoint y: 187, distance: 10.2
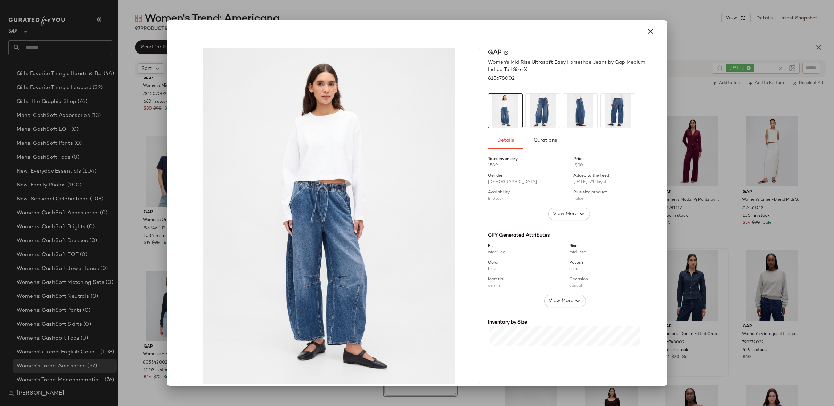
click at [504, 54] on img at bounding box center [506, 53] width 4 height 4
click at [647, 32] on icon "button" at bounding box center [650, 31] width 8 height 8
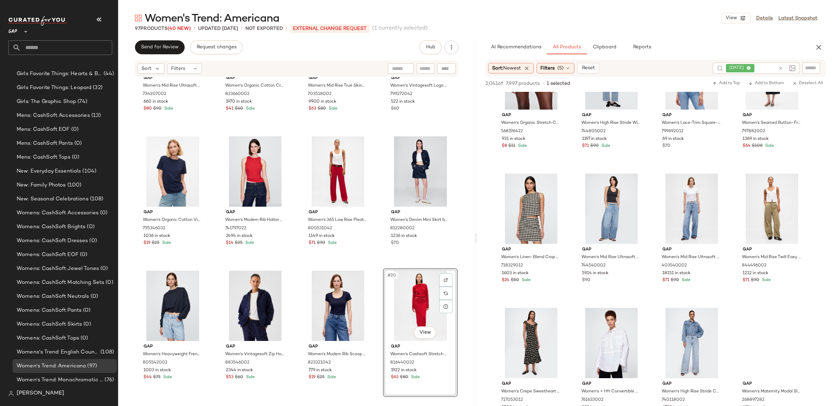
scroll to position [20449, 0]
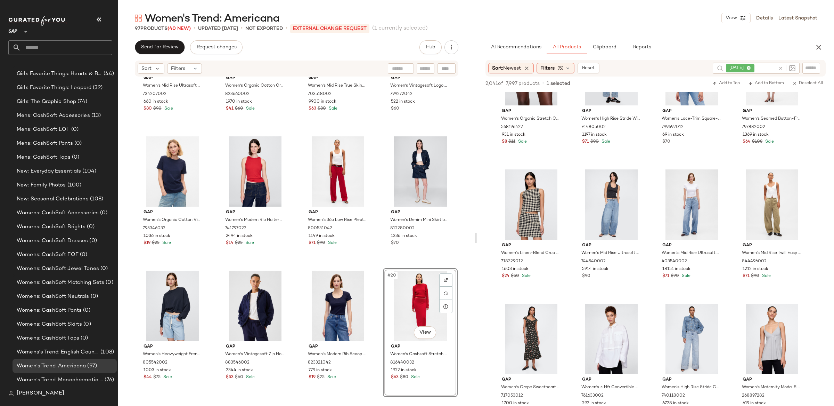
click at [779, 66] on icon at bounding box center [780, 68] width 5 height 5
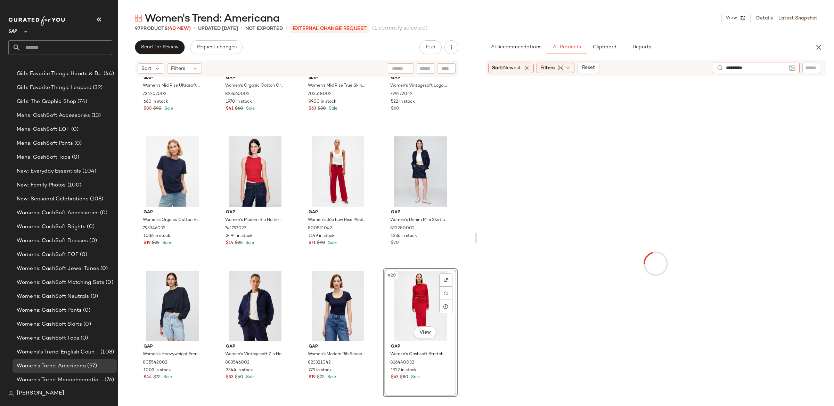
type input "**********"
click at [782, 68] on icon at bounding box center [780, 68] width 5 height 5
type input "***"
click at [557, 69] on div "Filters (5)" at bounding box center [556, 68] width 38 height 10
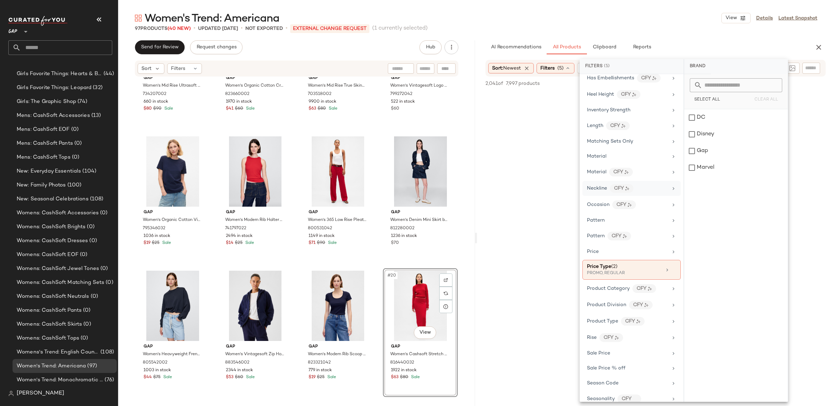
scroll to position [256, 0]
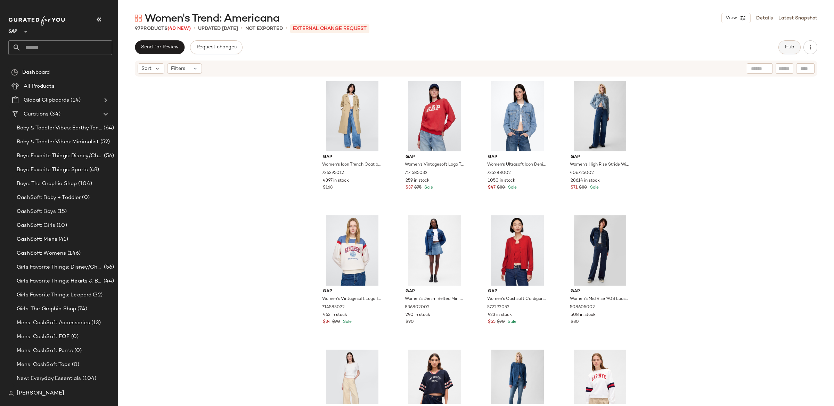
click at [787, 46] on span "Hub" at bounding box center [790, 47] width 10 height 6
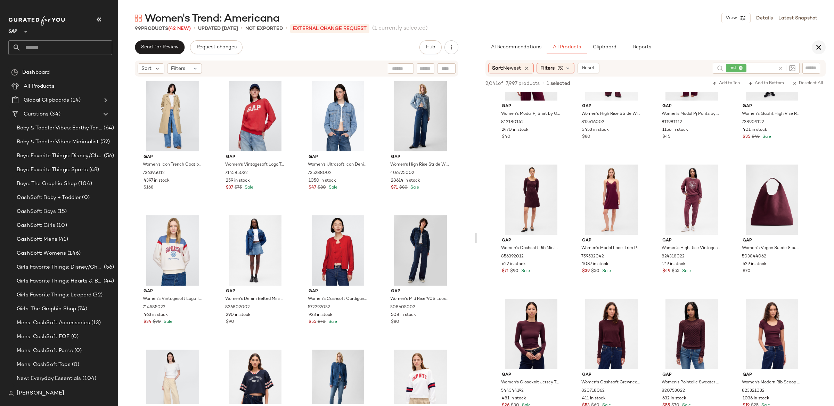
click at [819, 47] on icon "button" at bounding box center [819, 47] width 8 height 8
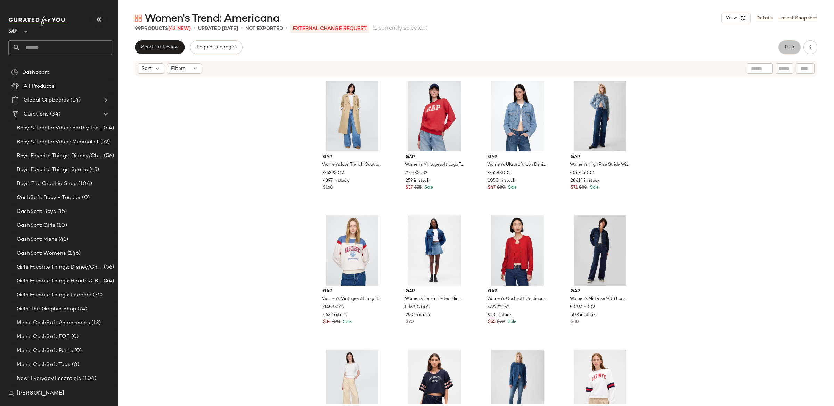
click at [793, 48] on span "Hub" at bounding box center [790, 47] width 10 height 6
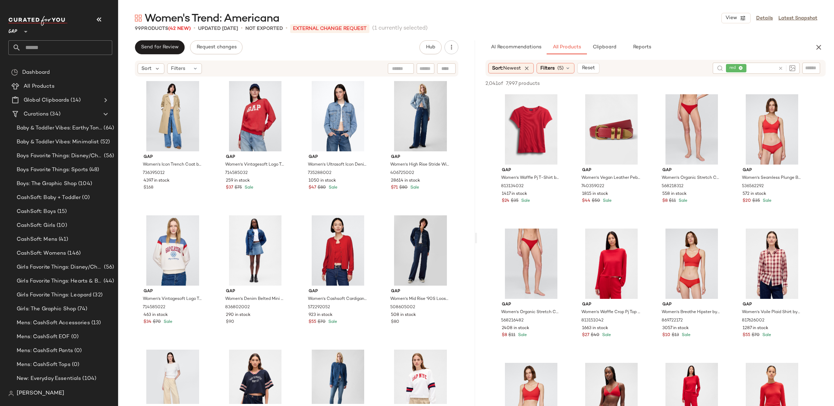
click at [811, 67] on input "text" at bounding box center [811, 67] width 12 height 7
type input "********"
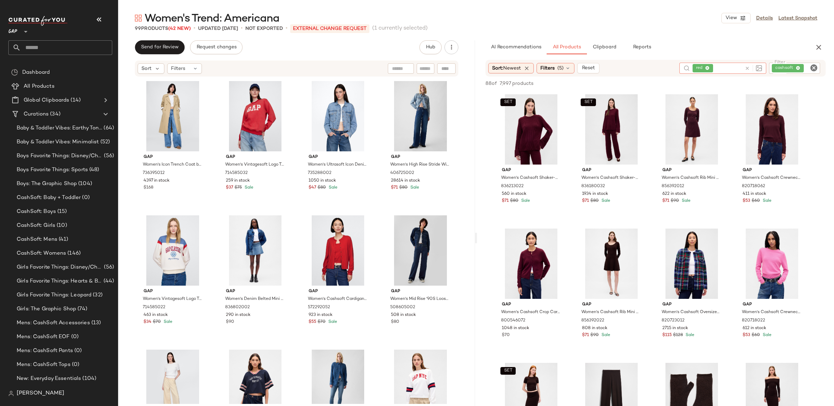
click at [701, 68] on div "red" at bounding box center [722, 68] width 87 height 11
click at [706, 67] on icon at bounding box center [707, 68] width 5 height 5
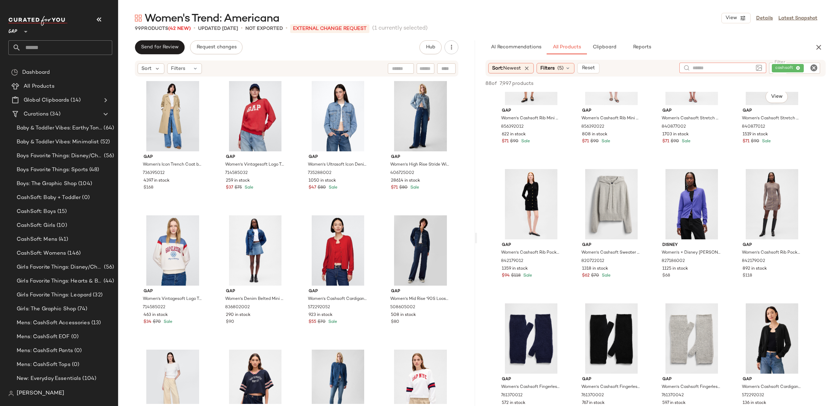
scroll to position [232, 0]
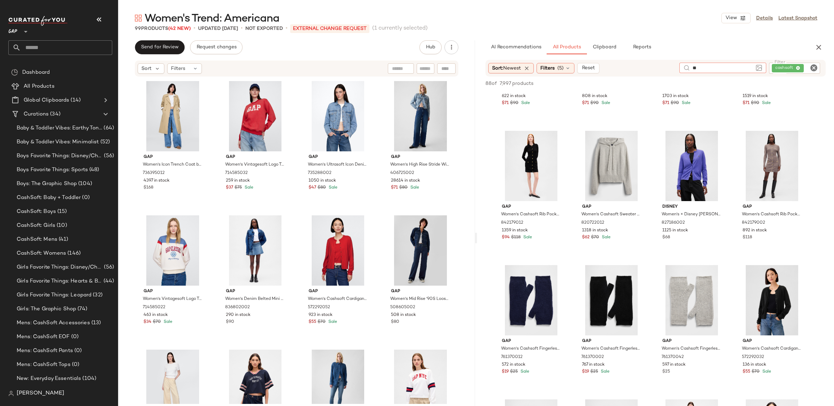
type input "***"
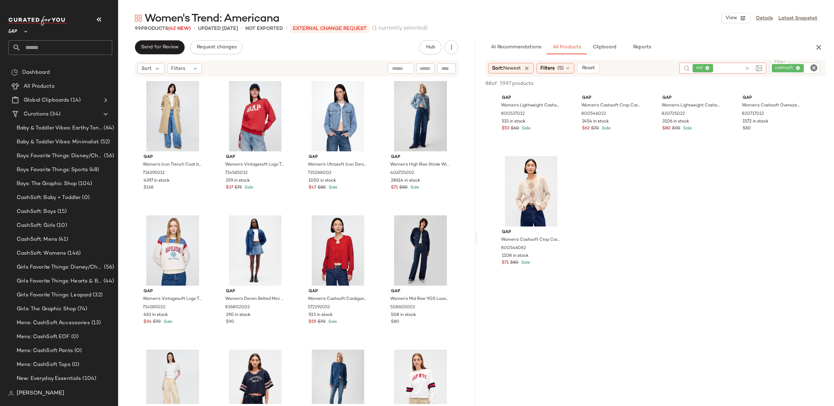
scroll to position [2804, 0]
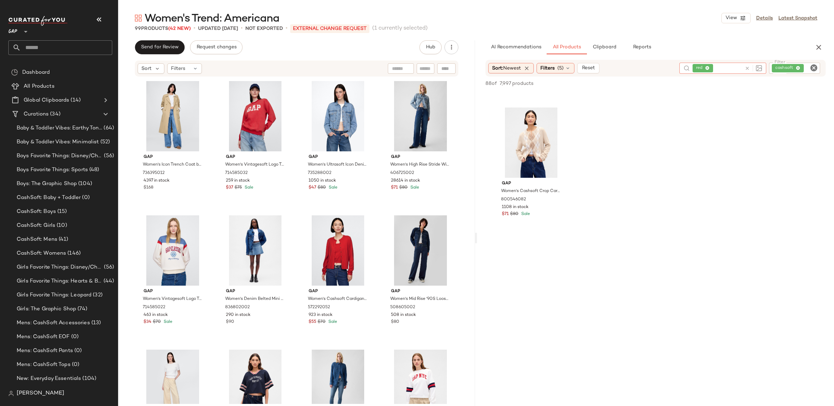
click at [810, 68] on icon "Clear Filter" at bounding box center [814, 68] width 8 height 8
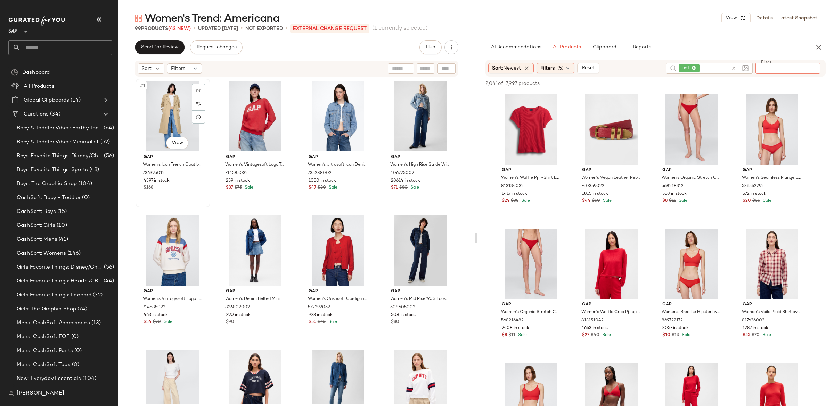
click at [159, 101] on div "#1 View" at bounding box center [173, 116] width 70 height 70
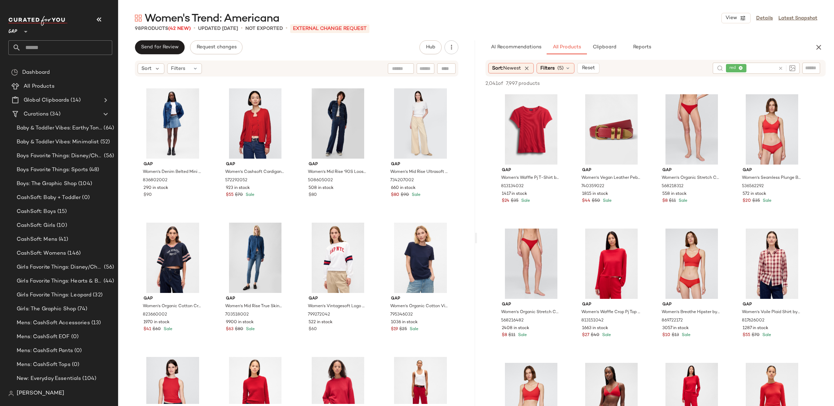
scroll to position [128, 0]
click at [816, 50] on icon "button" at bounding box center [819, 47] width 8 height 8
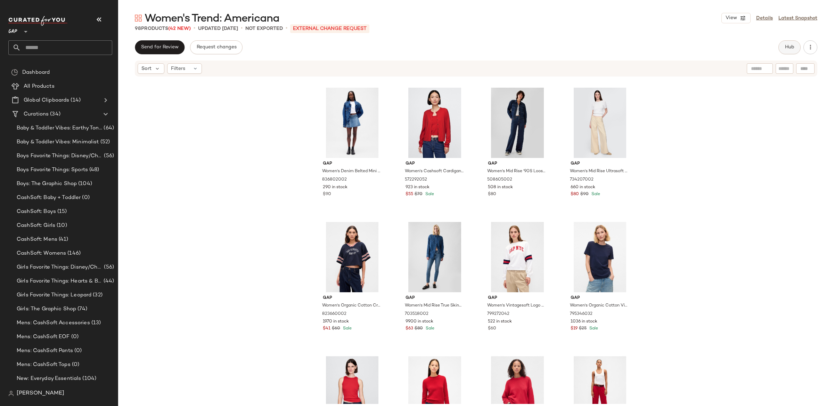
click at [779, 49] on button "Hub" at bounding box center [789, 47] width 22 height 14
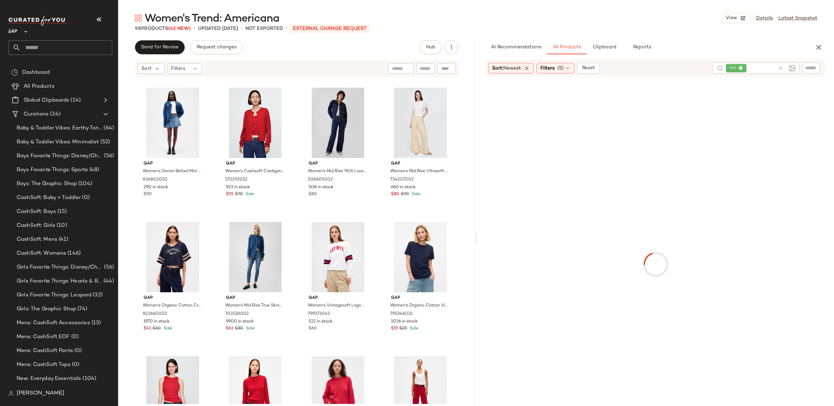
click at [604, 46] on span "Clipboard" at bounding box center [604, 47] width 24 height 6
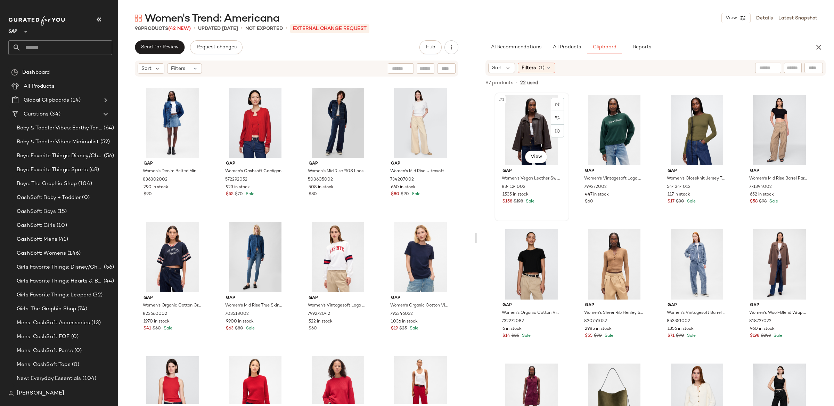
click at [520, 115] on div "#1 View" at bounding box center [532, 130] width 70 height 70
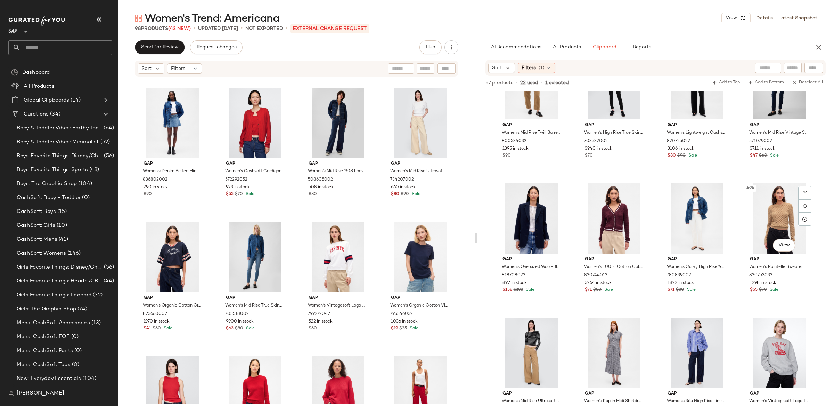
scroll to position [591, 0]
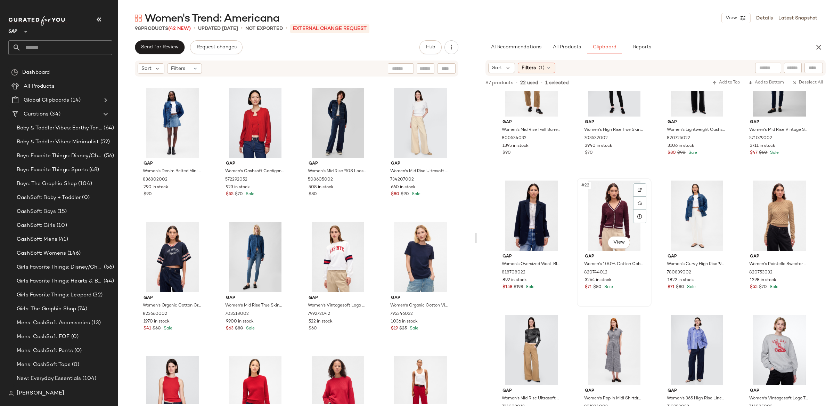
click at [615, 225] on div "#22 View" at bounding box center [614, 215] width 70 height 70
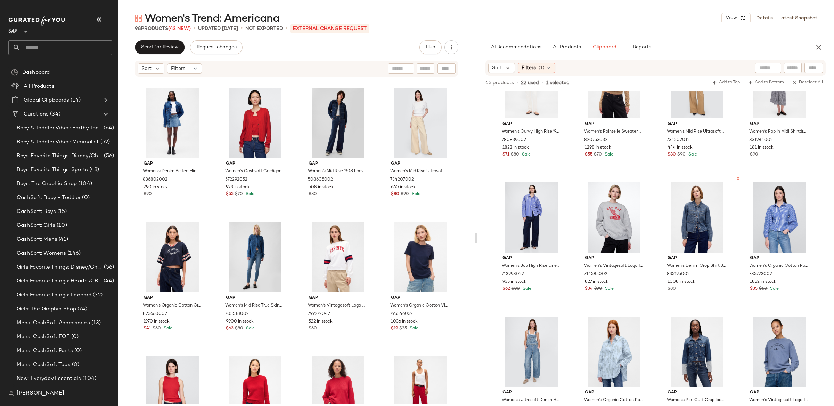
scroll to position [0, 0]
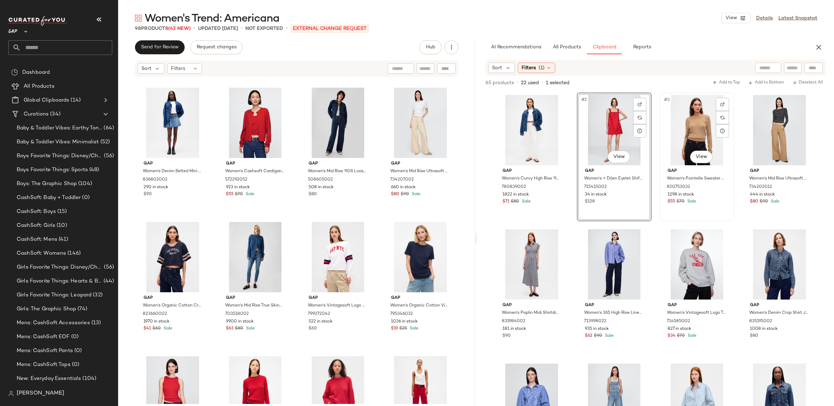
click at [685, 120] on div "#3 View" at bounding box center [697, 130] width 70 height 70
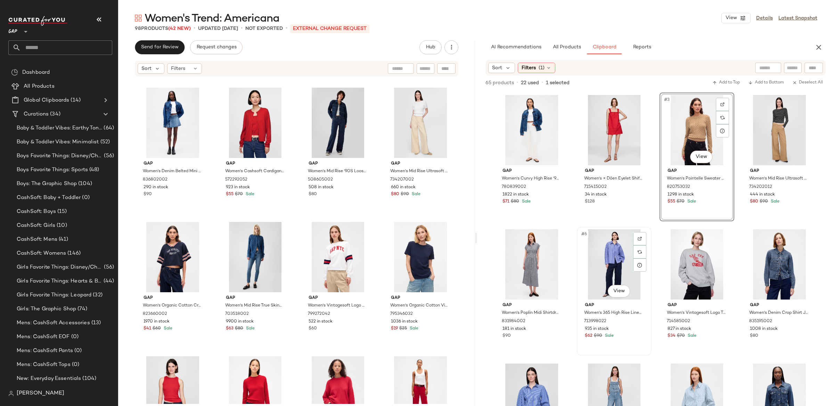
click at [619, 253] on div "#6 View" at bounding box center [614, 264] width 70 height 70
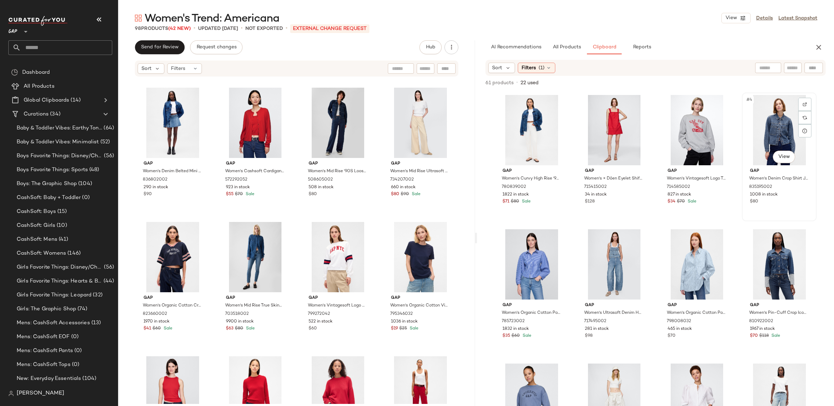
click at [773, 132] on div "#4 View" at bounding box center [779, 130] width 70 height 70
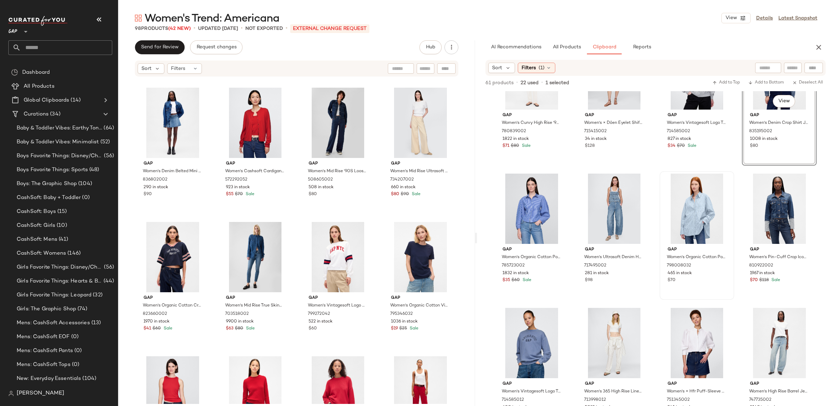
scroll to position [60, 0]
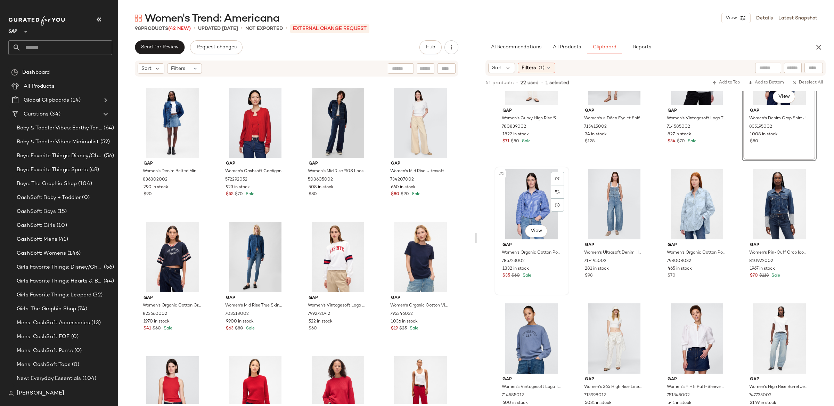
click at [545, 198] on div "#5 View" at bounding box center [532, 204] width 70 height 70
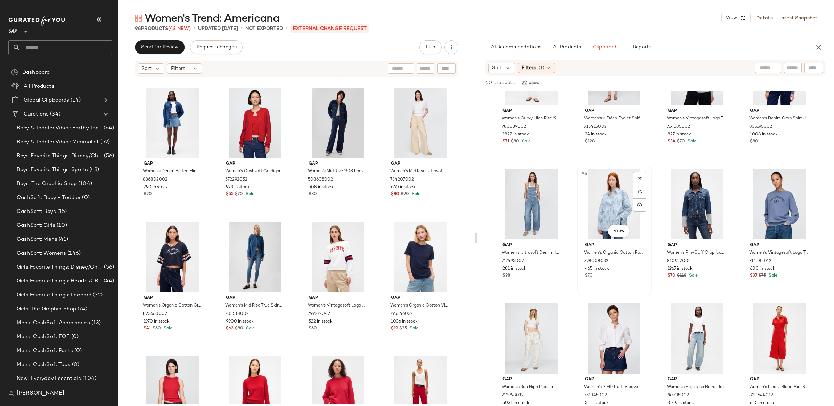
click at [622, 198] on div "#6 View" at bounding box center [614, 204] width 70 height 70
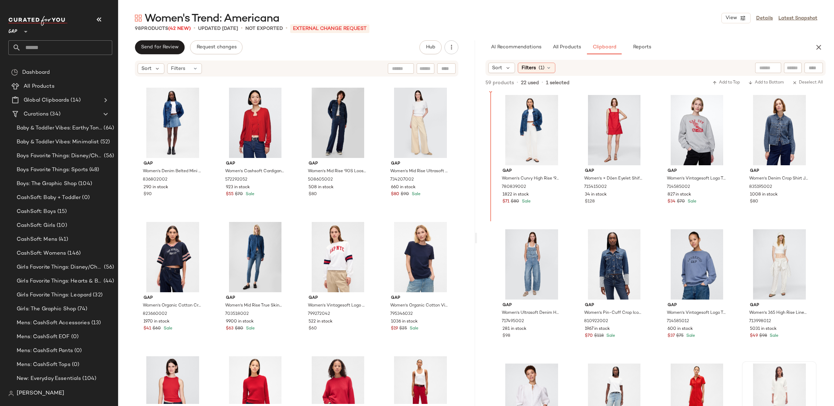
scroll to position [0, 0]
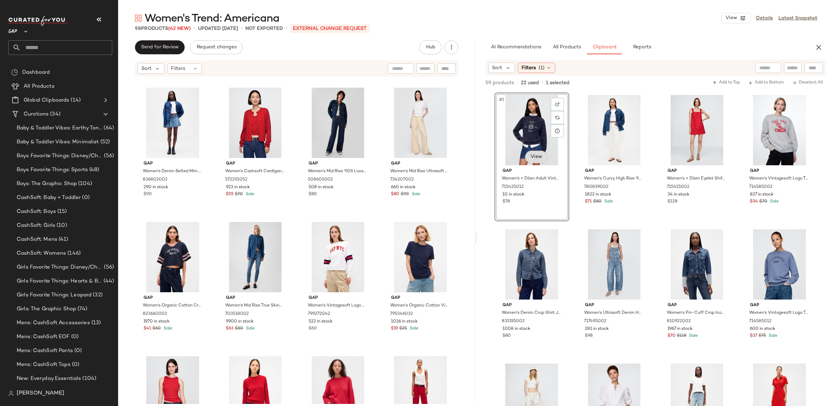
click at [538, 162] on body "GAP ** Dashboard All Products Global Clipboards (14) Curations (34) Baby & Todd…" at bounding box center [417, 203] width 834 height 406
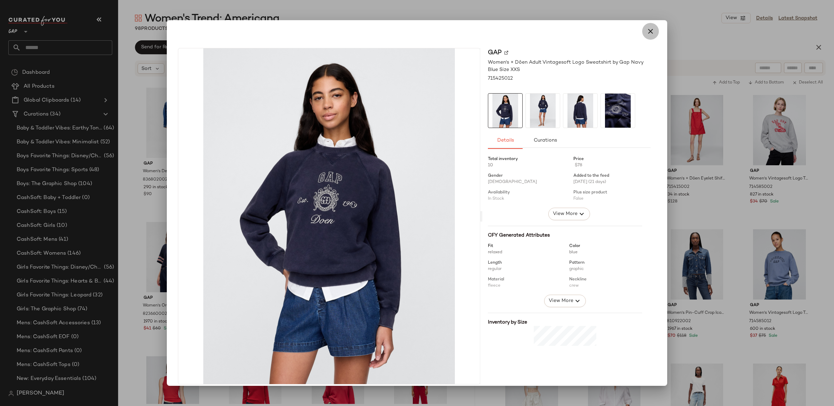
click at [650, 32] on icon "button" at bounding box center [650, 31] width 8 height 8
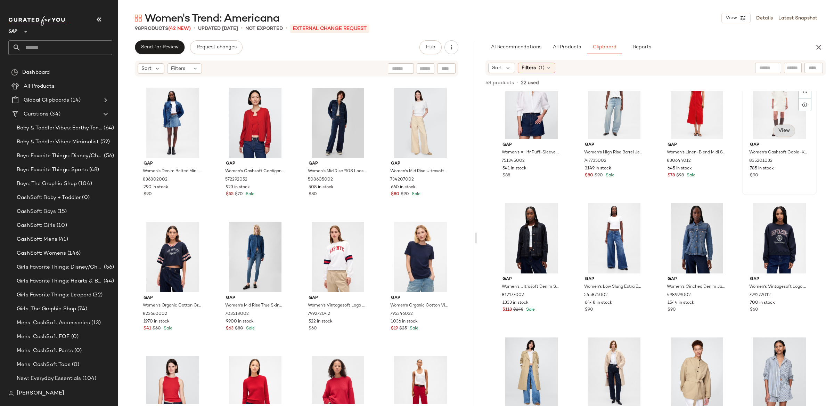
scroll to position [298, 0]
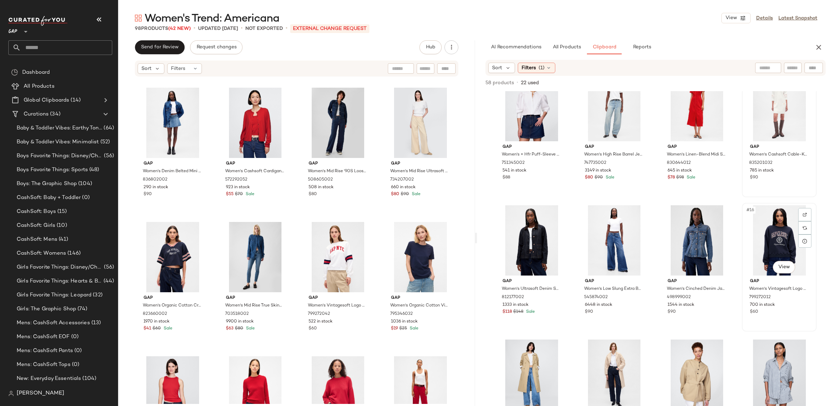
click at [769, 220] on div "#16 View" at bounding box center [779, 240] width 70 height 70
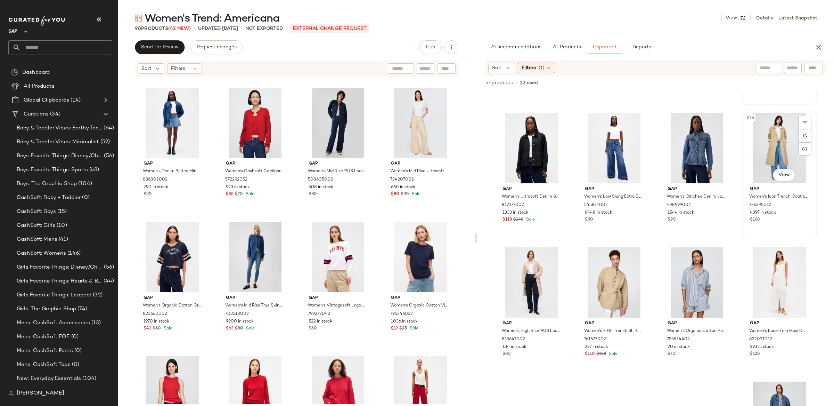
scroll to position [394, 0]
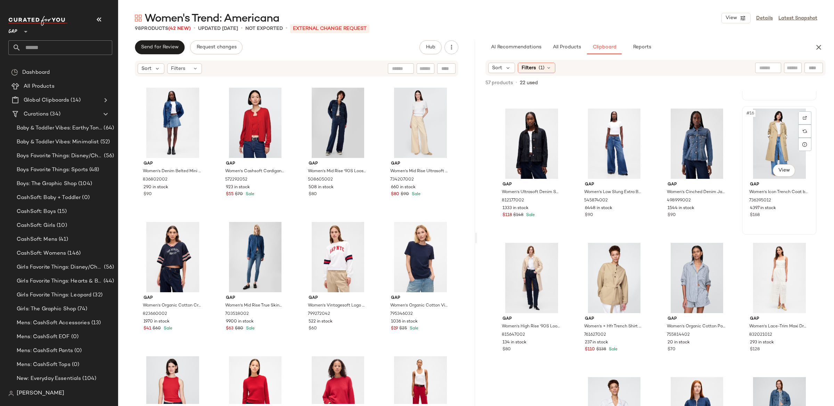
click at [768, 135] on div "#16 View" at bounding box center [779, 143] width 70 height 70
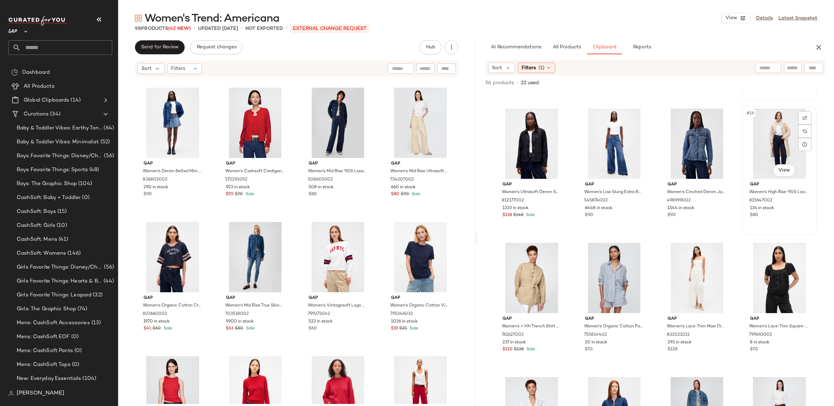
click at [772, 138] on div "#16 View" at bounding box center [779, 143] width 70 height 70
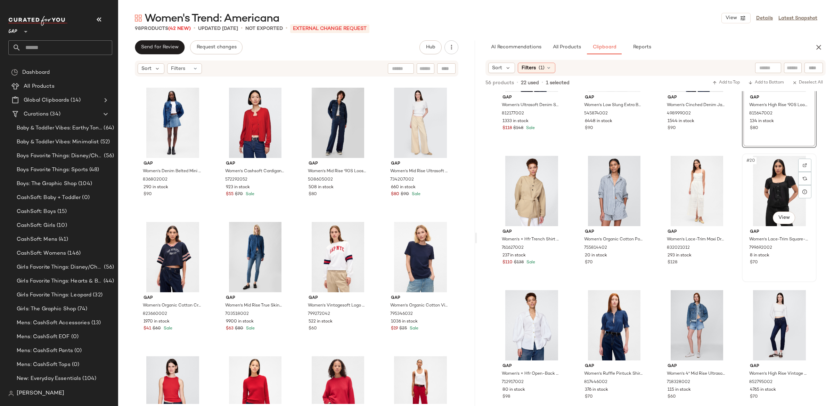
scroll to position [483, 0]
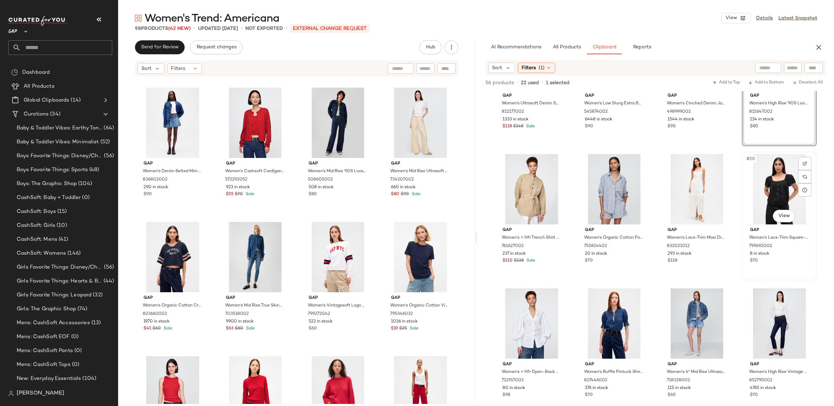
click at [792, 192] on div "#20 View" at bounding box center [779, 189] width 70 height 70
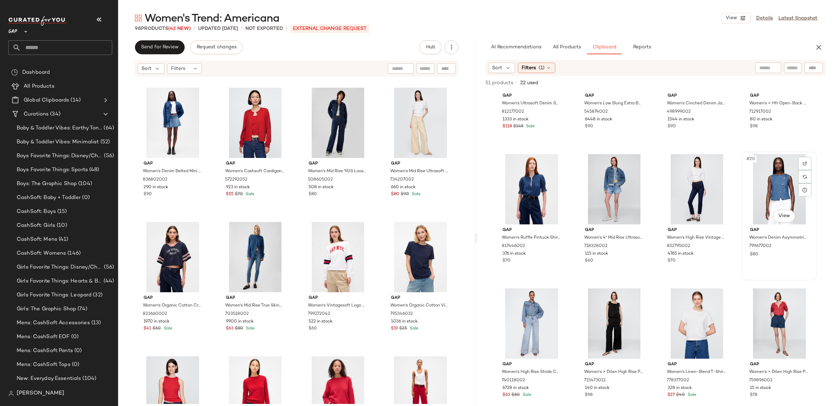
click at [790, 185] on div "#20 View" at bounding box center [779, 189] width 70 height 70
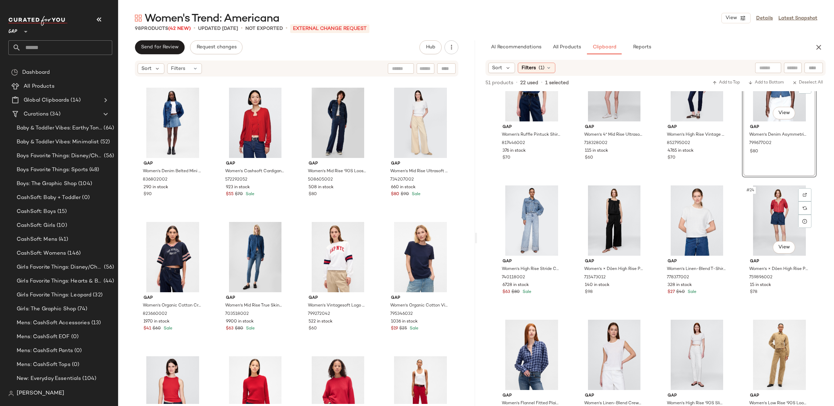
scroll to position [588, 0]
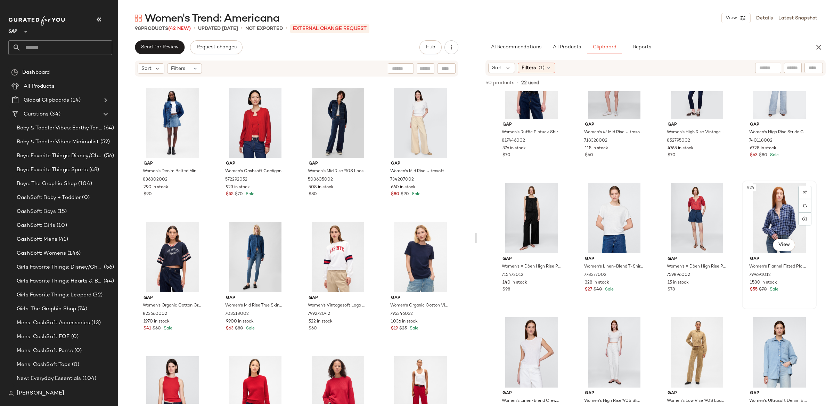
scroll to position [596, 0]
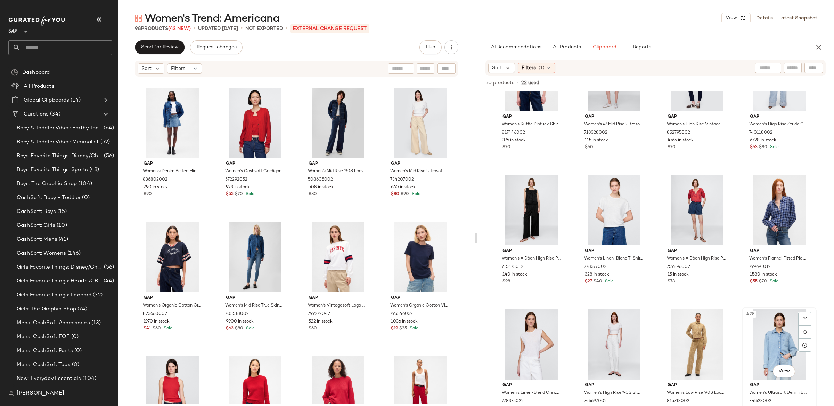
click at [781, 333] on div "#28 View" at bounding box center [779, 344] width 70 height 70
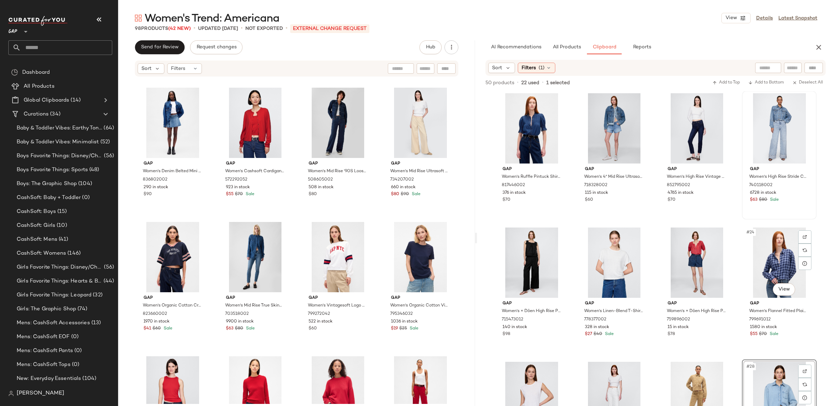
scroll to position [410, 0]
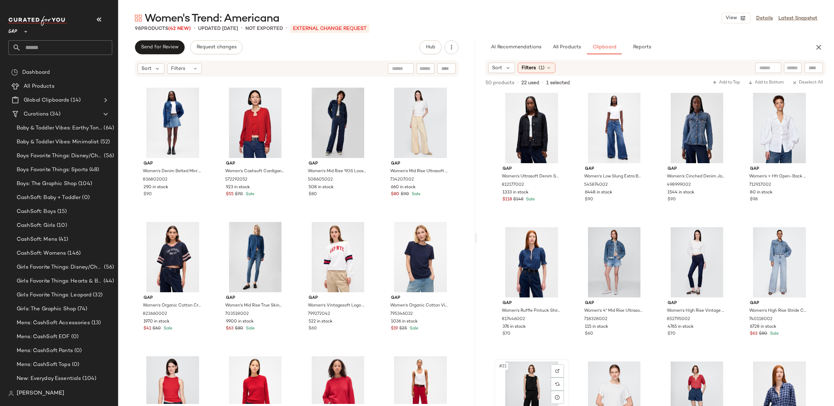
click at [530, 376] on div "#21 View" at bounding box center [532, 396] width 70 height 70
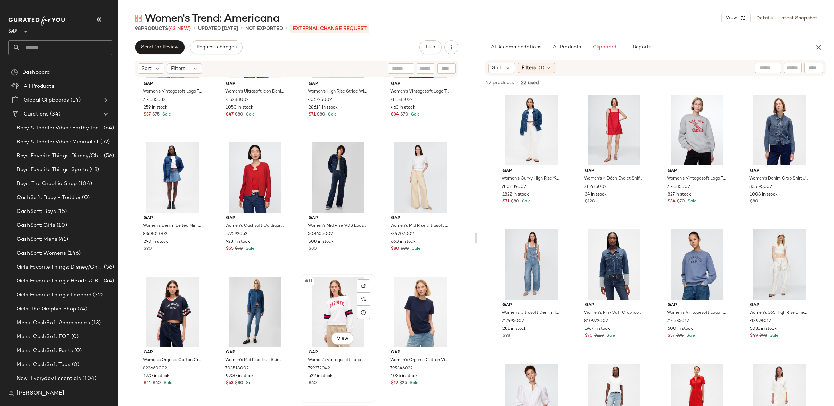
scroll to position [0, 0]
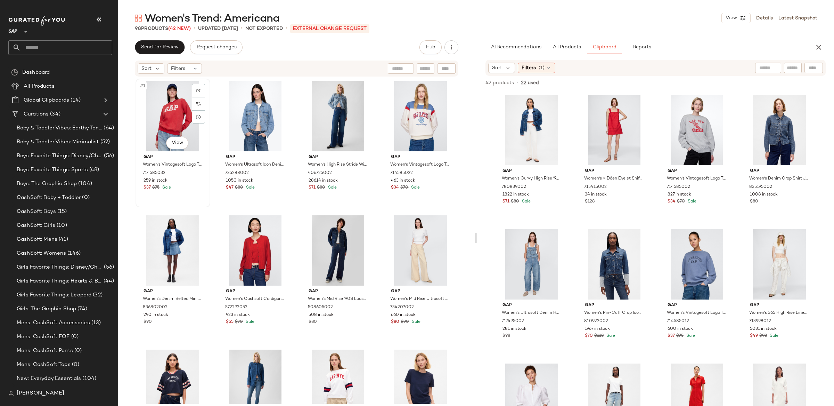
click at [159, 107] on div "#1 View" at bounding box center [173, 116] width 70 height 70
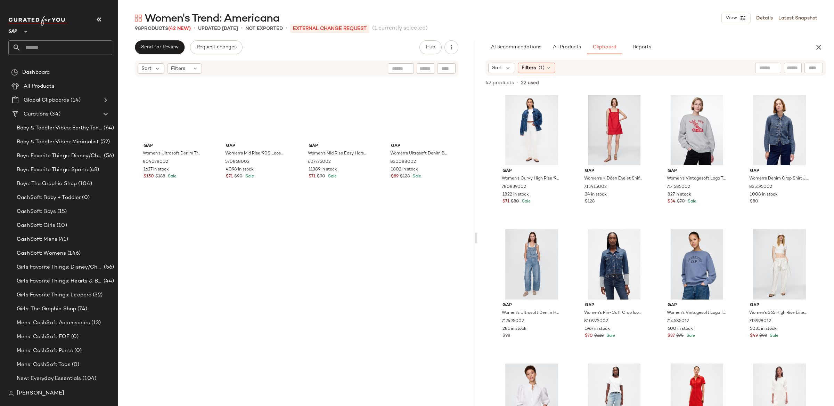
scroll to position [3028, 0]
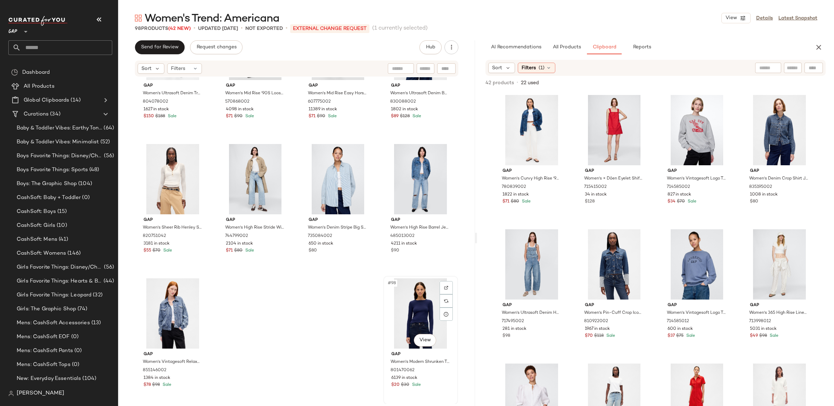
click at [424, 305] on div "#98 View" at bounding box center [421, 313] width 70 height 70
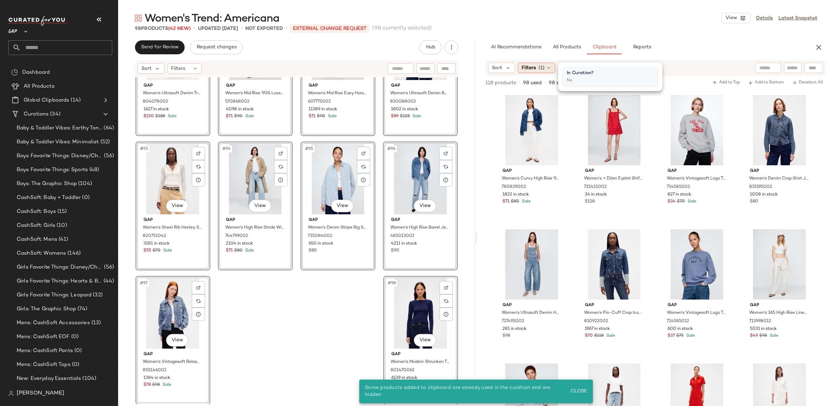
click at [542, 63] on div "Filters (1)" at bounding box center [537, 68] width 38 height 10
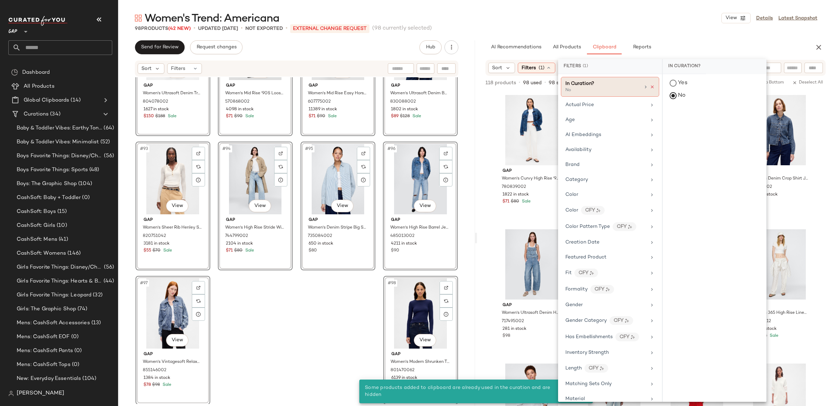
click at [651, 86] on icon at bounding box center [652, 86] width 5 height 5
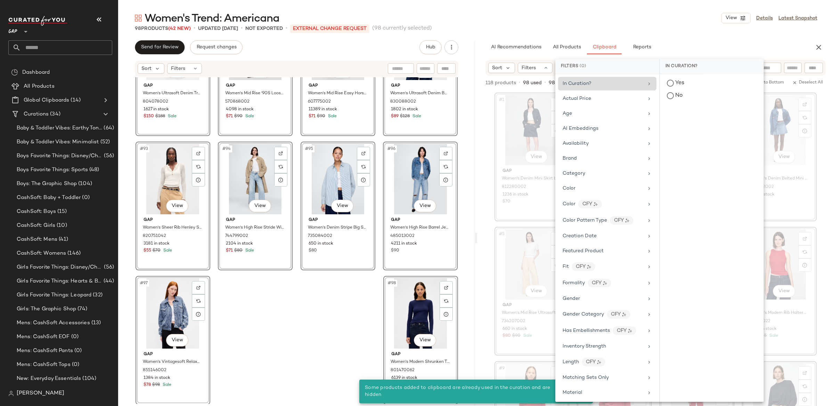
click at [456, 306] on div "#89 View Gap Women's Ultrasoft Denim Trench Coat by Gap Dark Indigo Blue Size X…" at bounding box center [296, 240] width 357 height 326
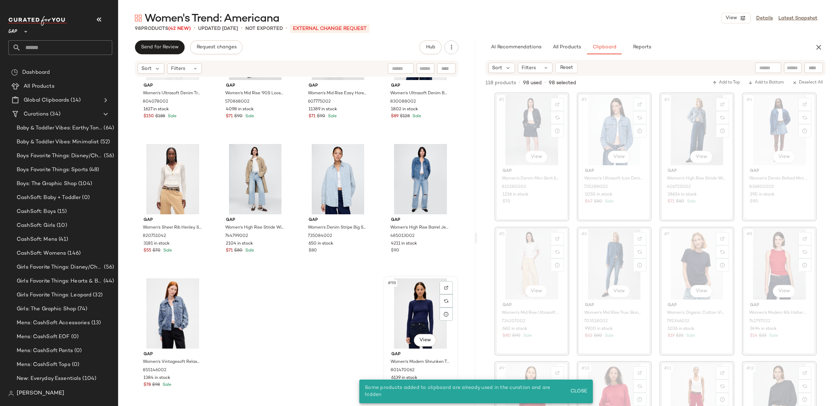
click at [434, 313] on div "#98 View" at bounding box center [421, 313] width 70 height 70
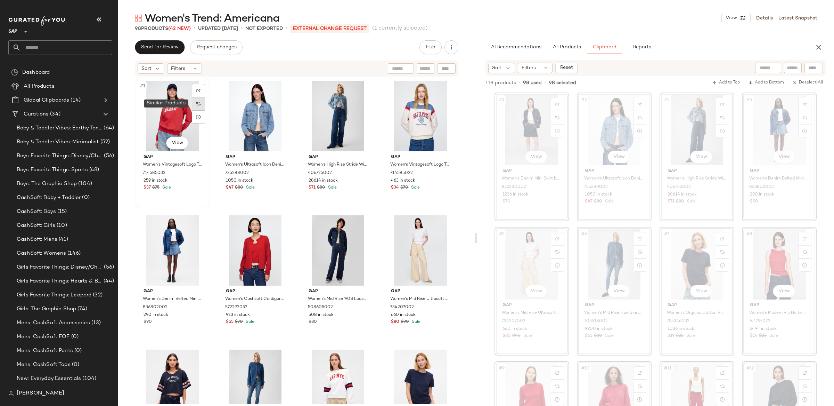
click at [196, 108] on div at bounding box center [198, 103] width 13 height 13
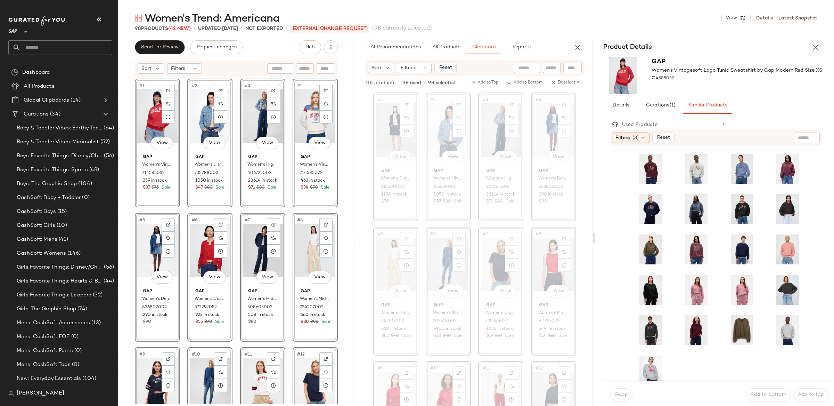
drag, startPoint x: 814, startPoint y: 50, endPoint x: 831, endPoint y: 57, distance: 18.4
click at [814, 50] on icon "button" at bounding box center [815, 47] width 8 height 8
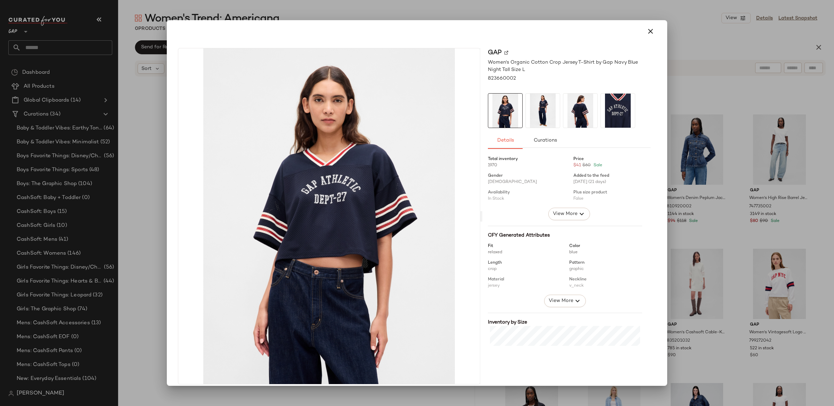
click at [504, 54] on img at bounding box center [506, 53] width 4 height 4
click at [646, 31] on icon "button" at bounding box center [650, 31] width 8 height 8
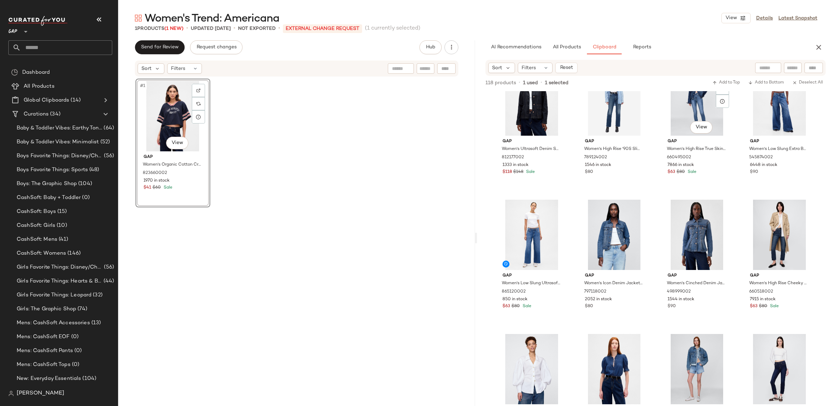
scroll to position [3208, 0]
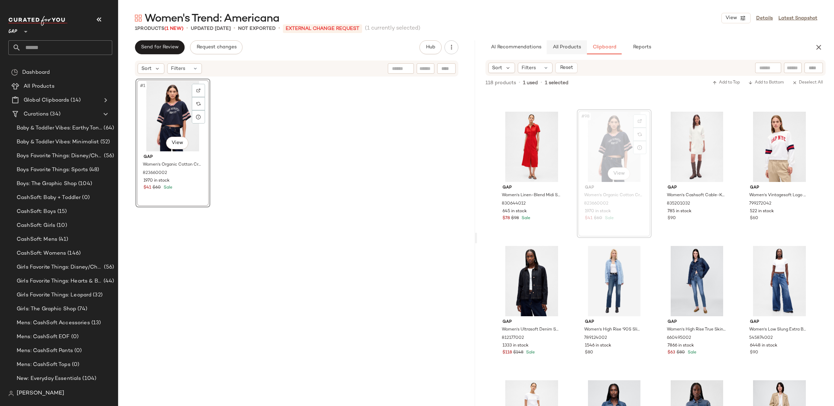
click at [567, 42] on button "All Products" at bounding box center [567, 47] width 40 height 14
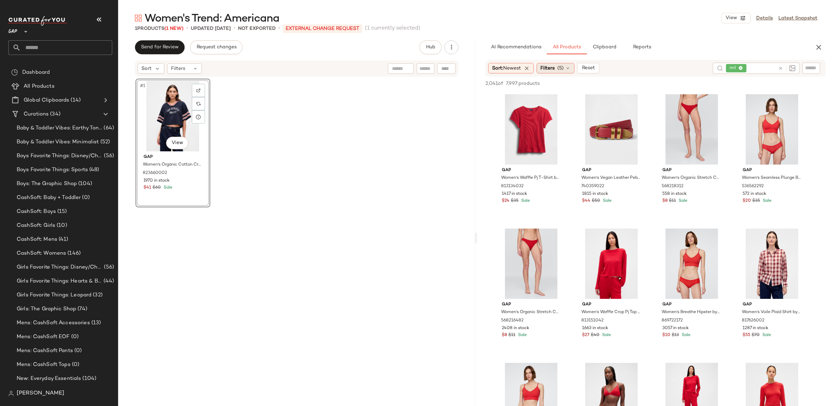
click at [560, 69] on span "(5)" at bounding box center [560, 68] width 6 height 7
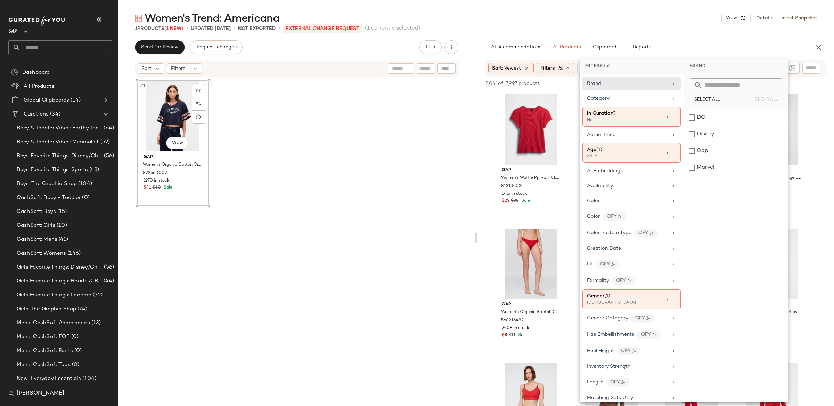
click at [743, 43] on div "AI Recommendations All Products Clipboard Reports" at bounding box center [645, 47] width 318 height 14
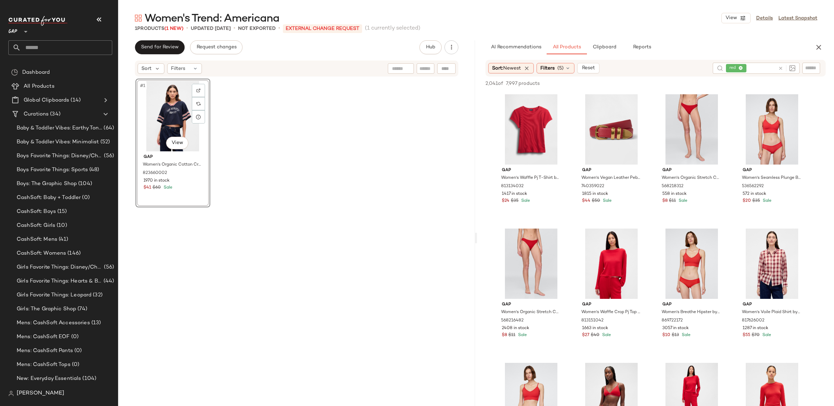
click at [782, 66] on icon at bounding box center [780, 68] width 5 height 5
click at [804, 68] on div at bounding box center [788, 68] width 65 height 10
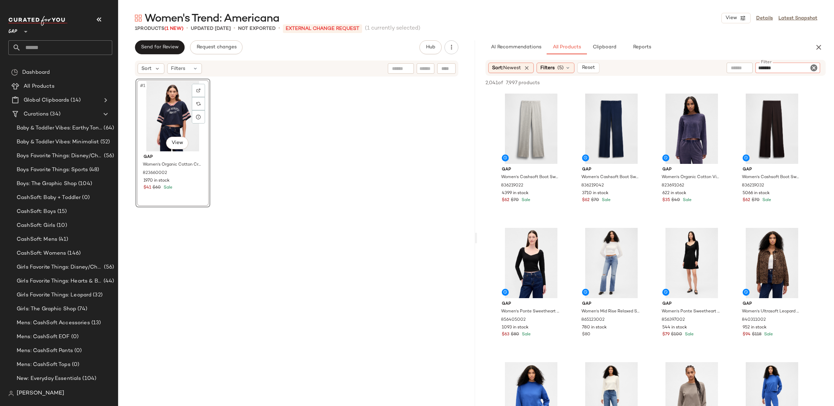
type input "********"
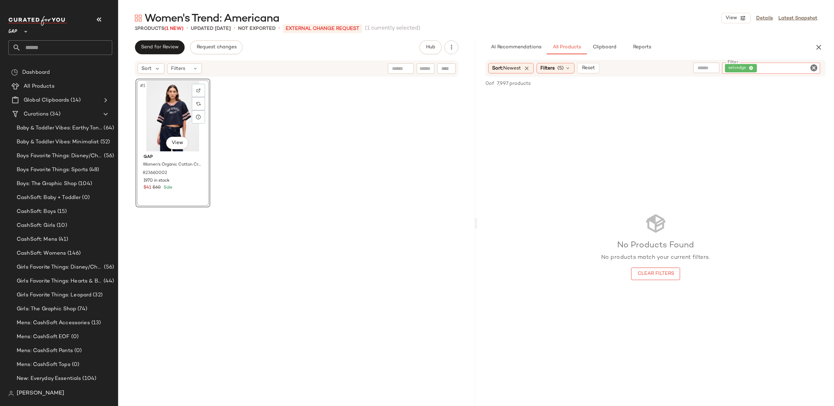
click at [749, 68] on icon at bounding box center [751, 68] width 5 height 5
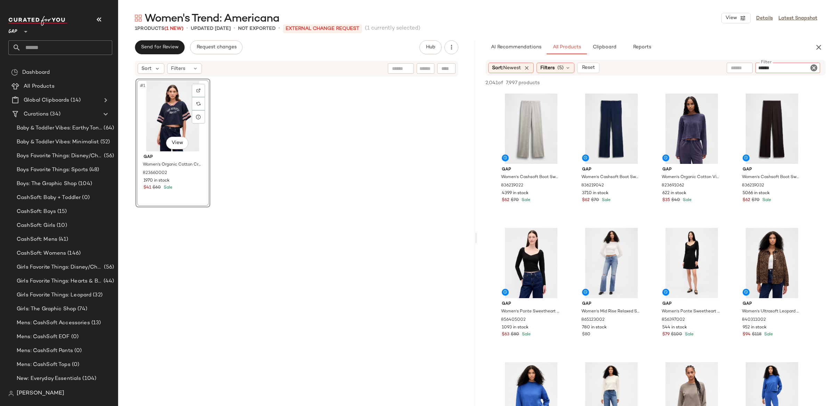
type input "*******"
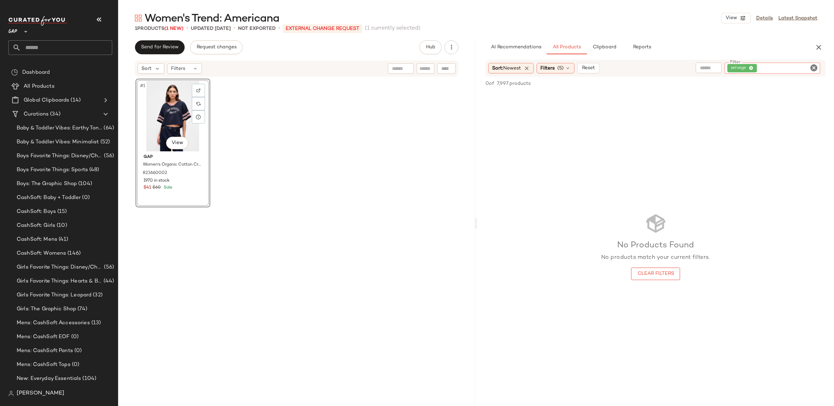
click at [815, 70] on icon "Clear Filter" at bounding box center [814, 68] width 8 height 8
